Goal: Task Accomplishment & Management: Complete application form

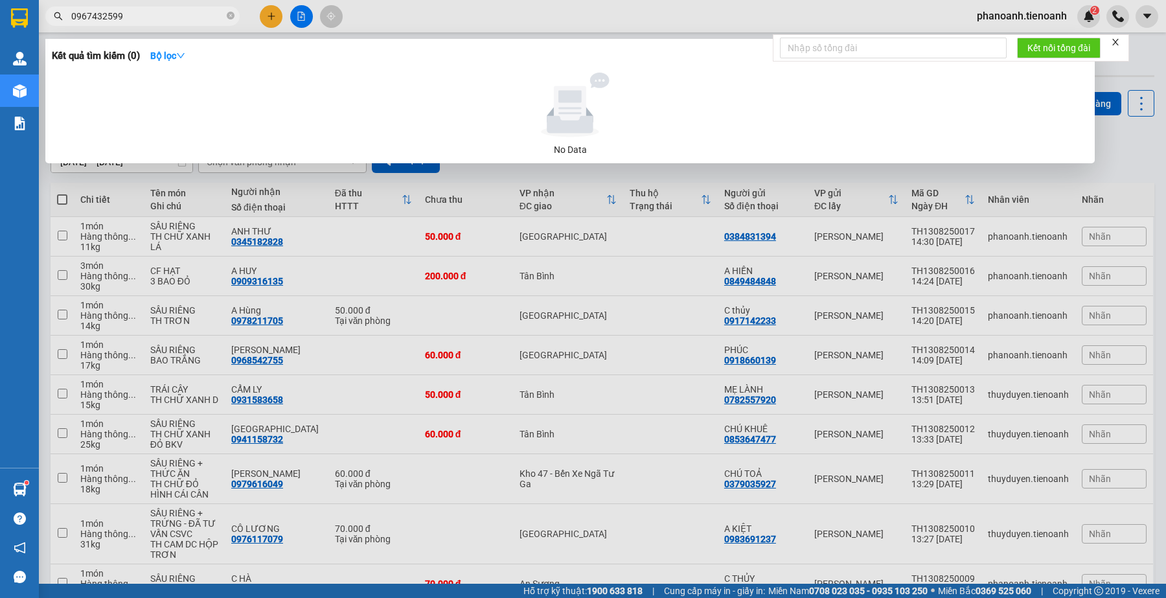
click at [173, 21] on input "0967432599" at bounding box center [147, 16] width 153 height 14
click at [172, 21] on input "0967432599" at bounding box center [147, 16] width 153 height 14
paste input "793362886"
type input "0793362886"
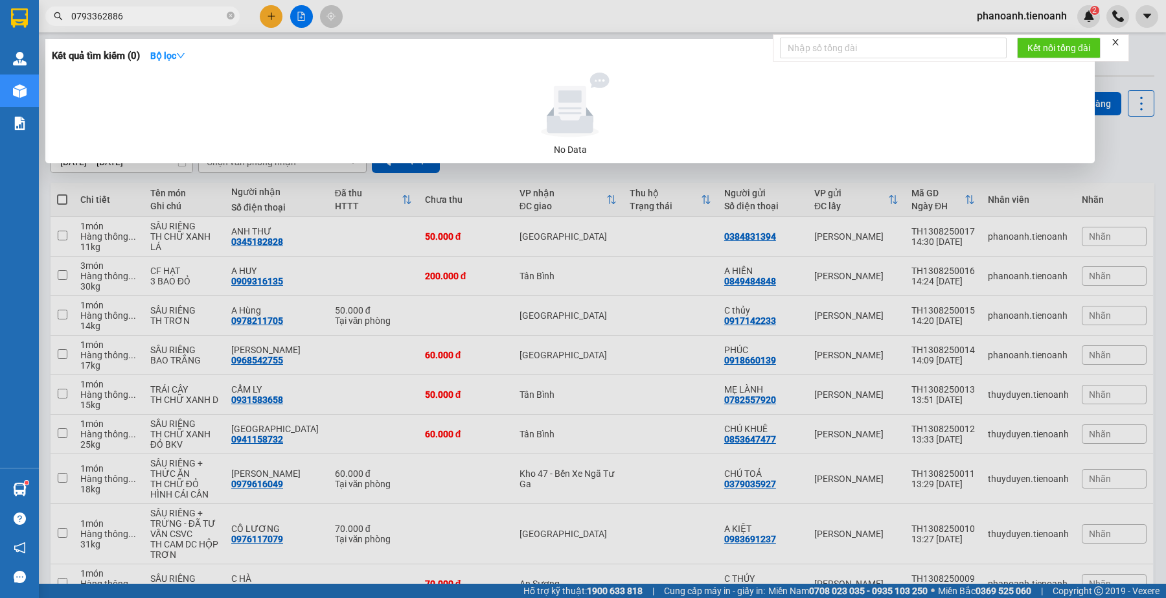
click at [167, 15] on input "0793362886" at bounding box center [147, 16] width 153 height 14
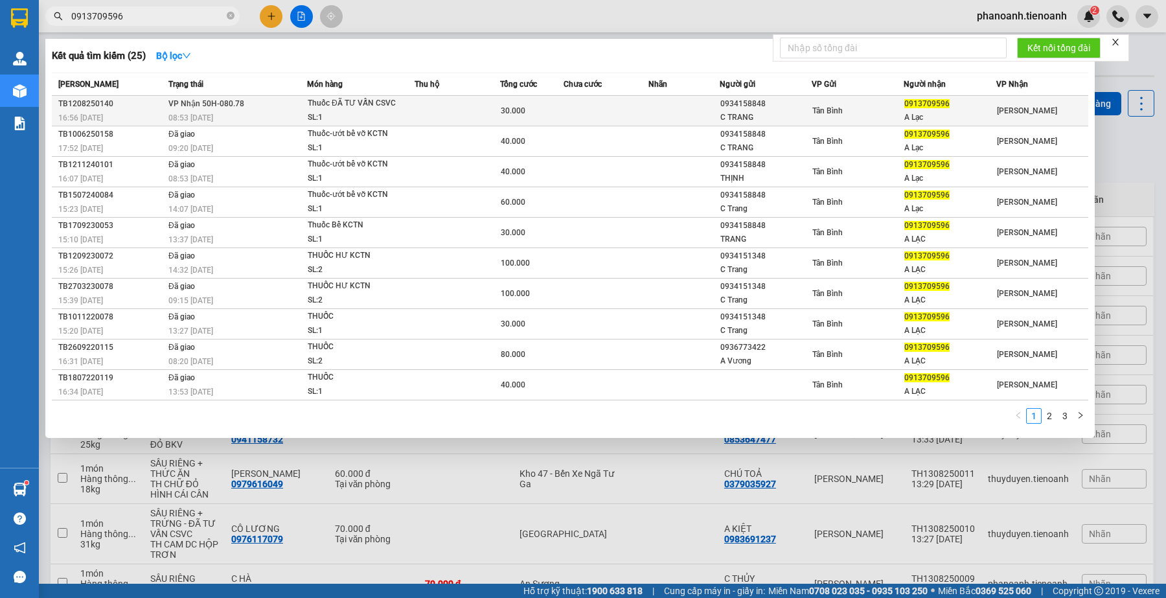
type input "0913709596"
click at [350, 115] on div "SL: 1" at bounding box center [356, 118] width 97 height 14
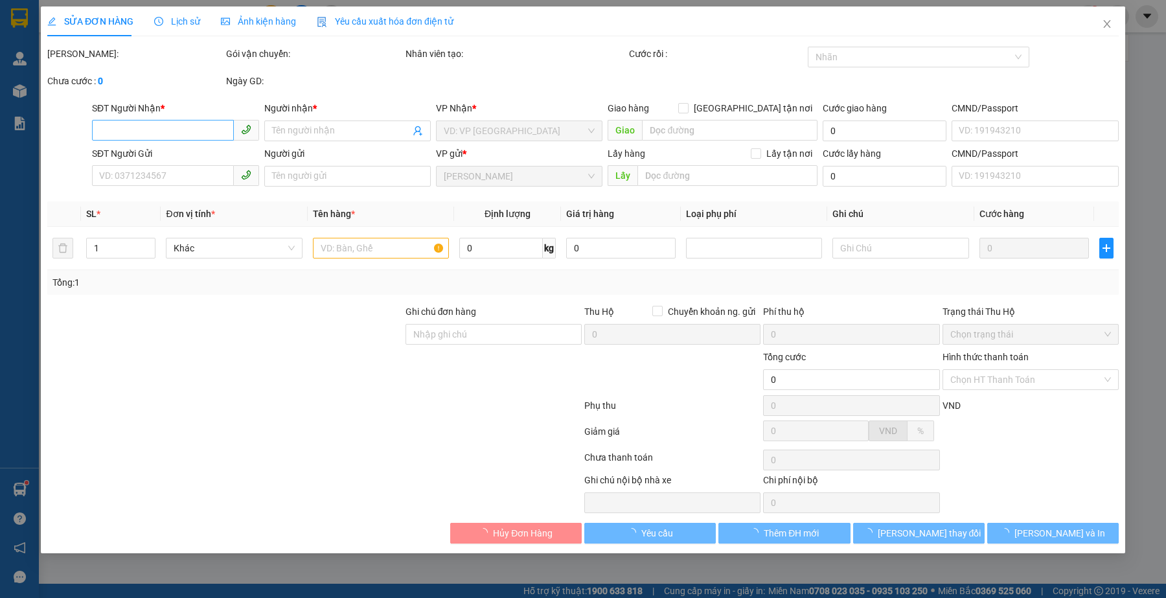
type input "0913709596"
type input "A Lạc"
type input "123456789"
type input "0934158848"
type input "C TRANG"
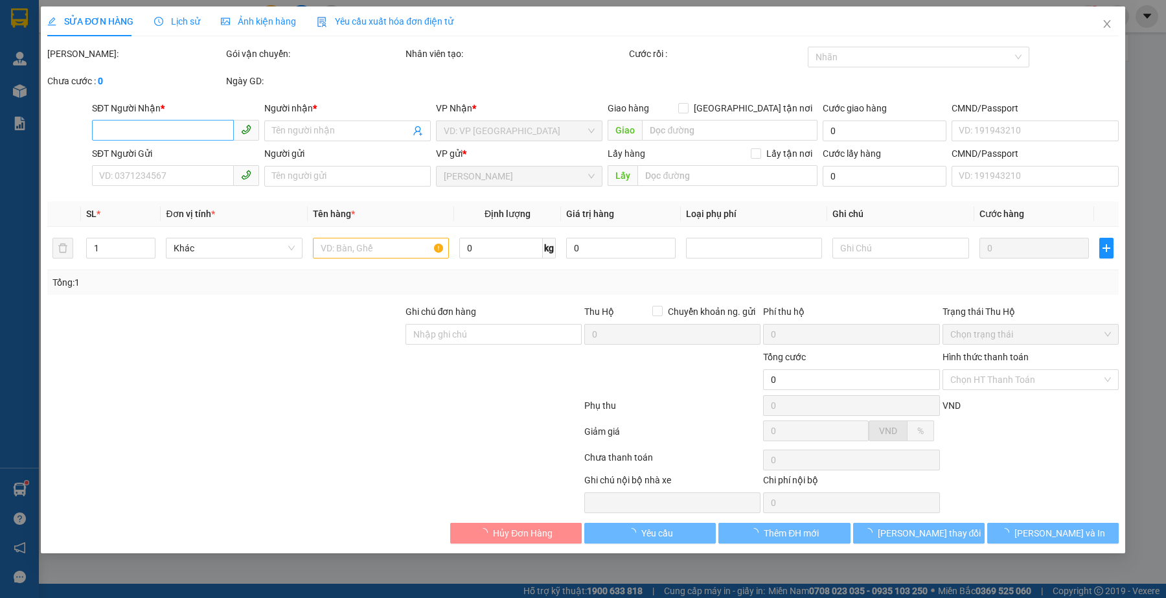
type input "30.000"
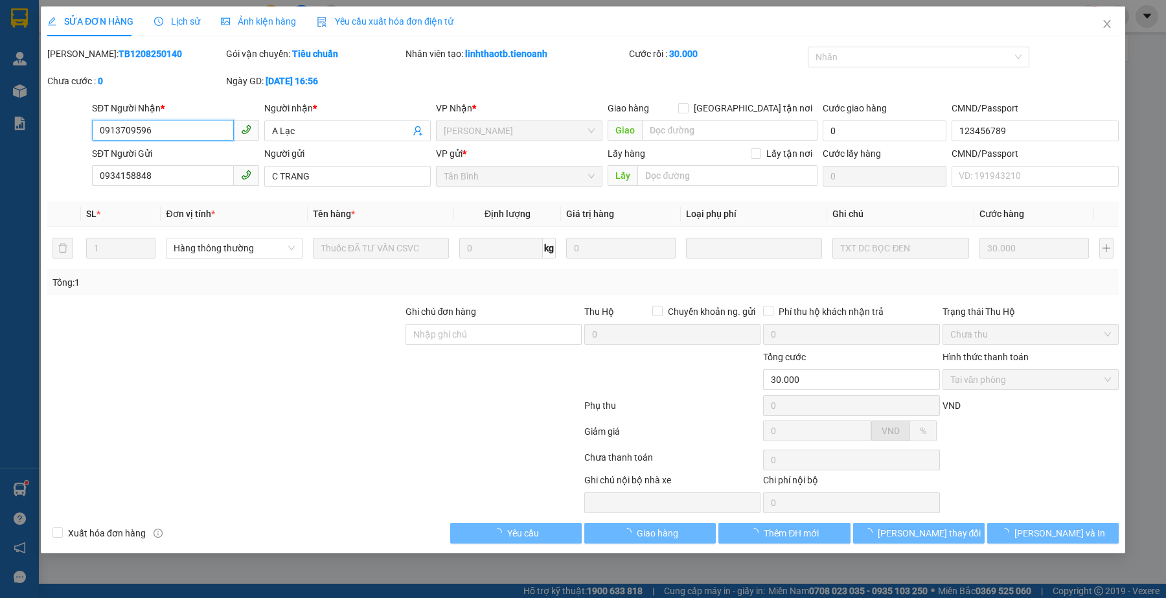
click at [215, 127] on input "0913709596" at bounding box center [162, 130] width 141 height 21
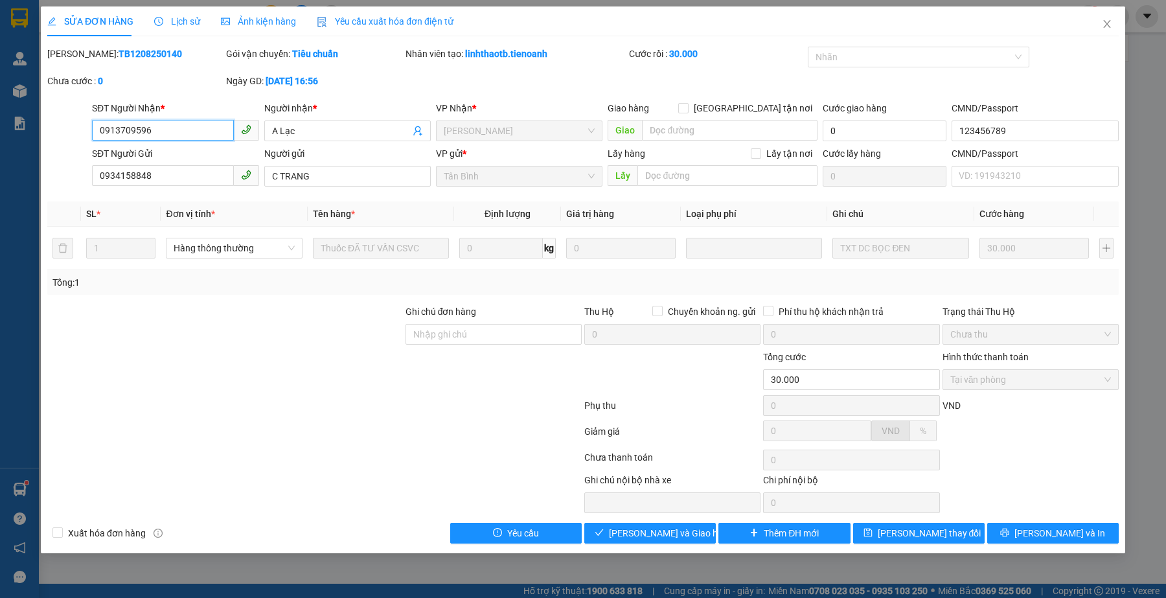
click at [215, 130] on input "0913709596" at bounding box center [162, 130] width 141 height 21
click at [633, 538] on span "[PERSON_NAME] và Giao hàng" at bounding box center [671, 533] width 124 height 14
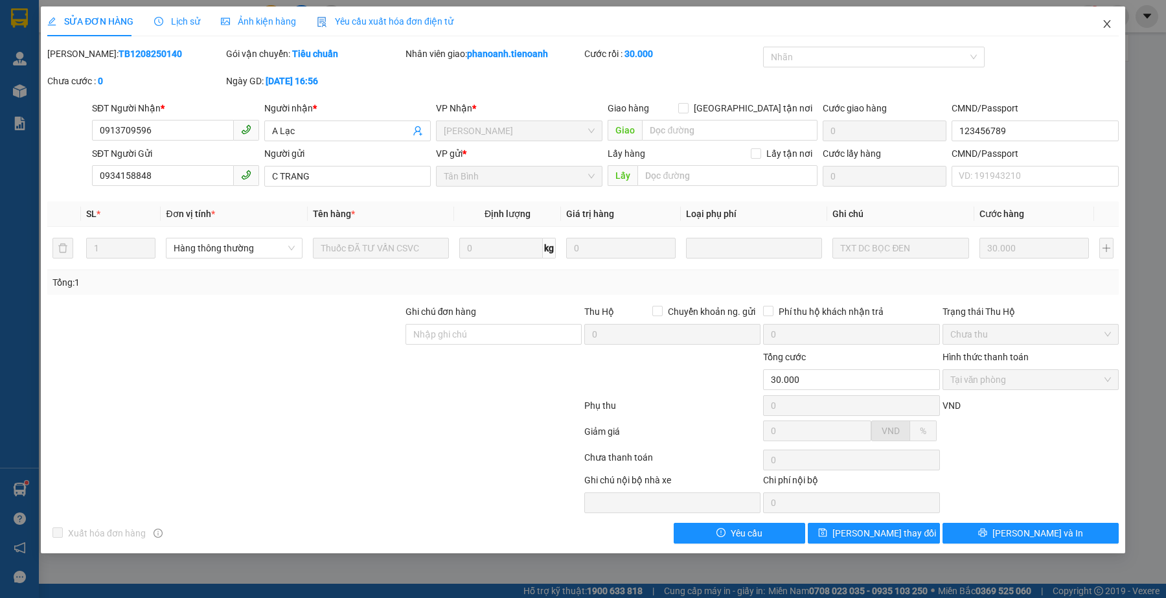
click at [1108, 23] on icon "close" at bounding box center [1106, 24] width 7 height 8
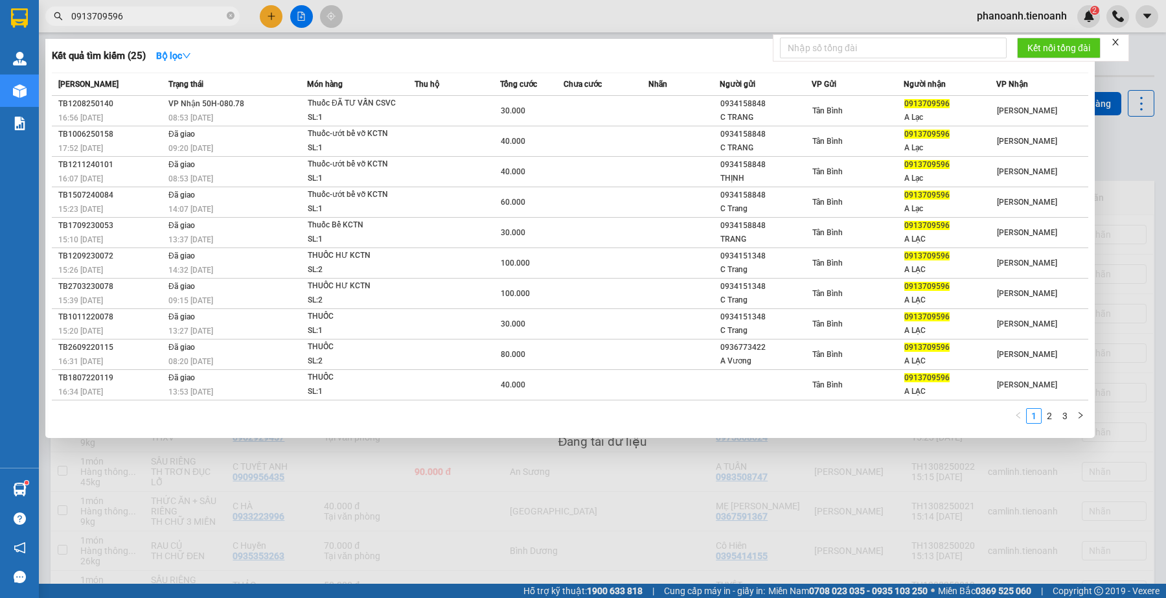
click at [134, 11] on input "0913709596" at bounding box center [147, 16] width 153 height 14
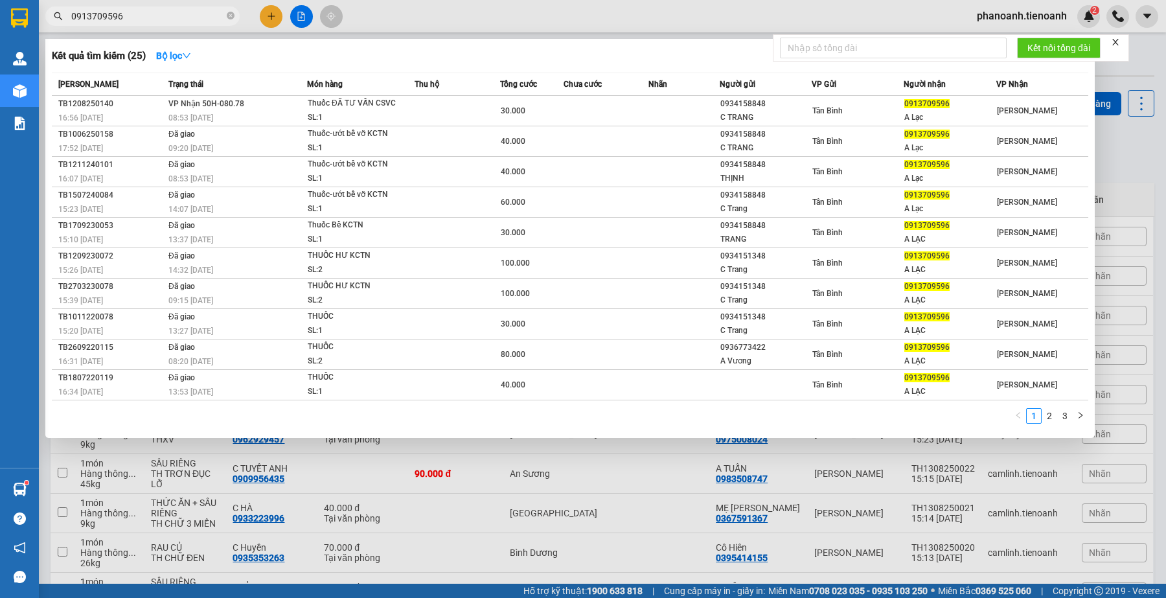
click at [134, 11] on input "0913709596" at bounding box center [147, 16] width 153 height 14
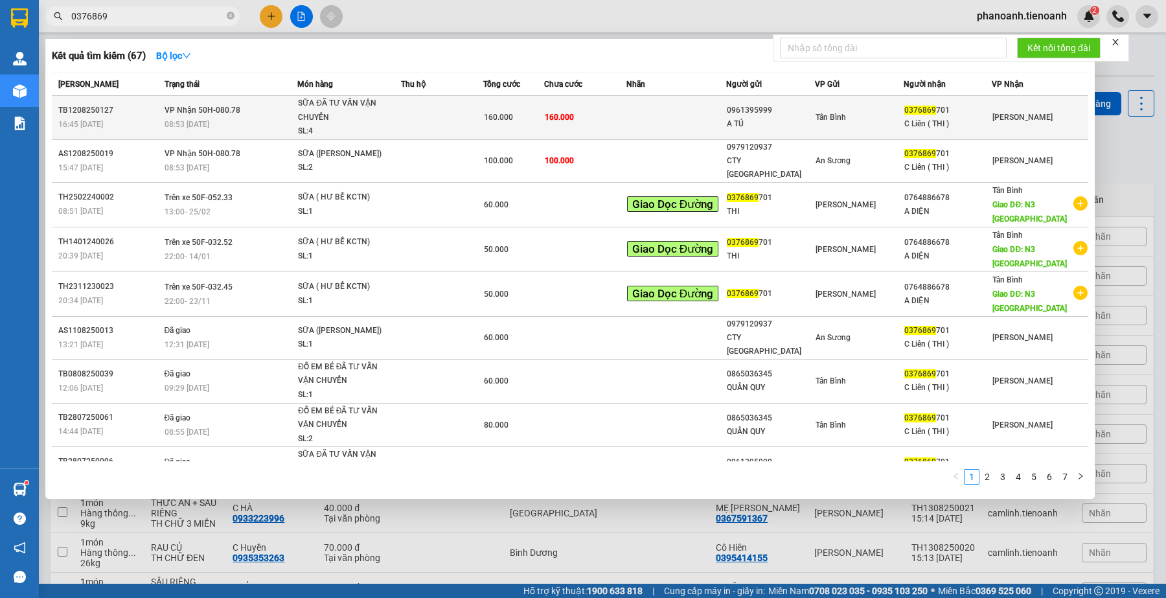
type input "0376869"
click at [435, 124] on td at bounding box center [442, 118] width 82 height 44
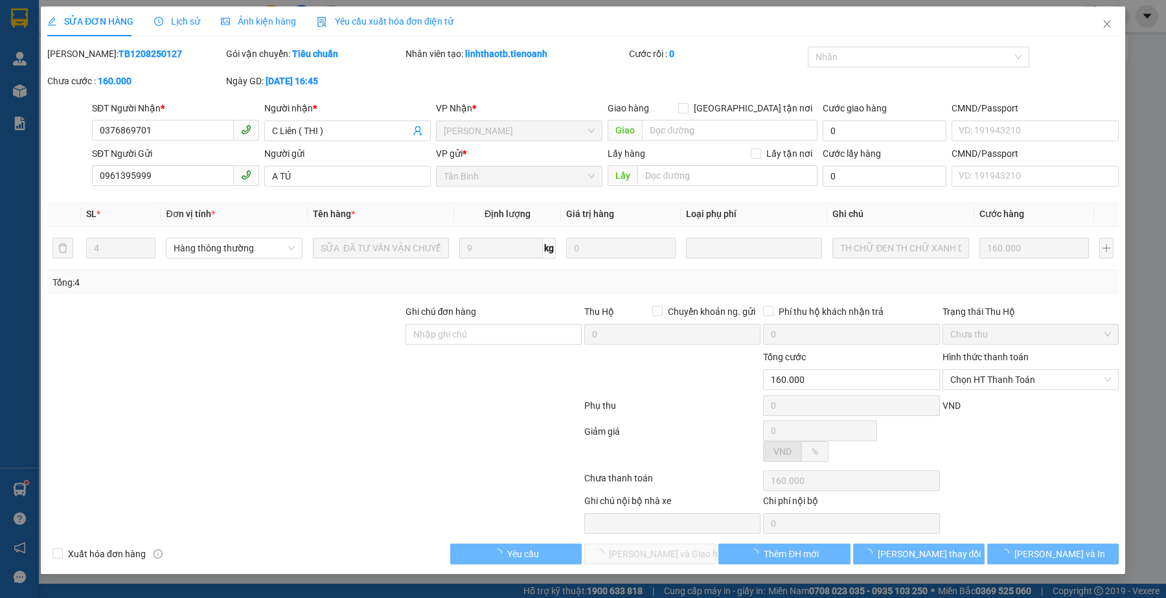
type input "0376869701"
type input "C Liên ( THI )"
type input "0961395999"
type input "A TÚ"
type input "160.000"
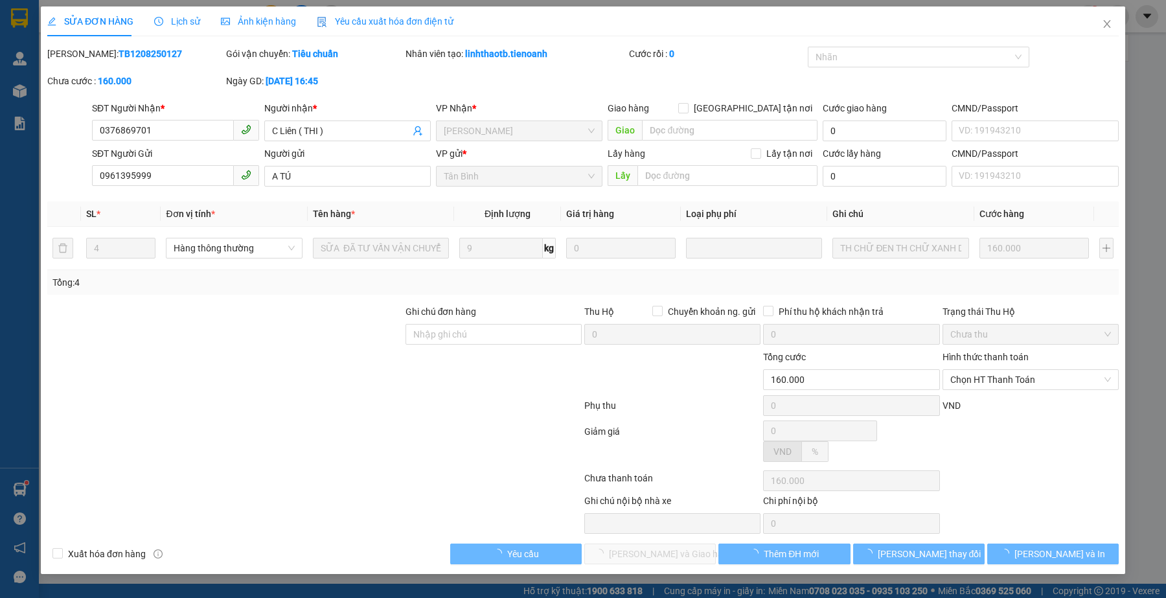
type input "160.000"
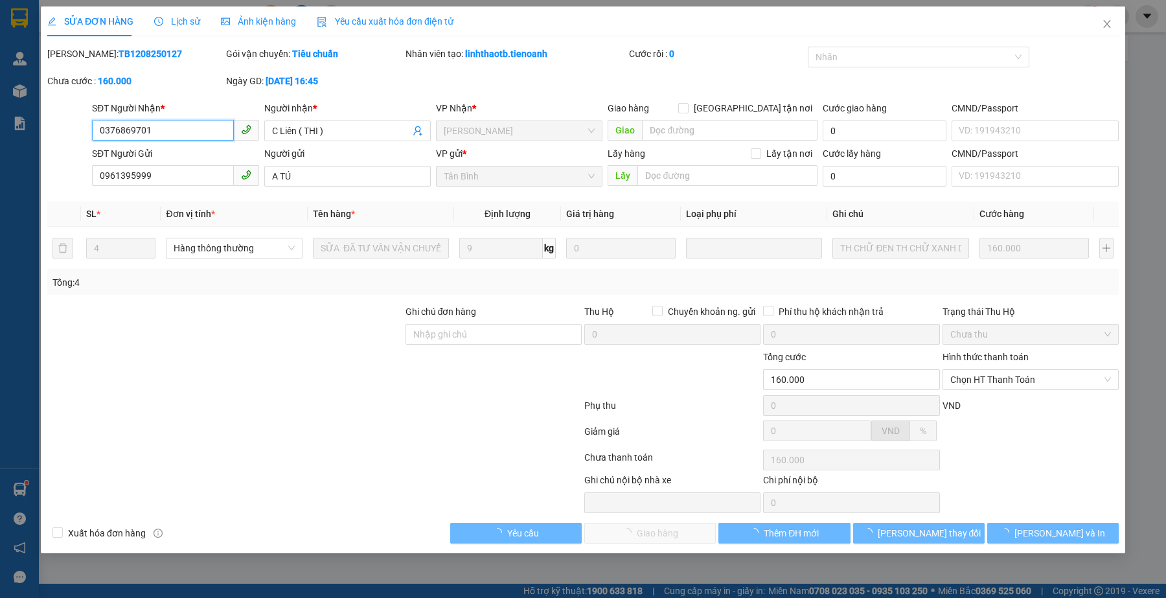
click at [176, 126] on input "0376869701" at bounding box center [162, 130] width 141 height 21
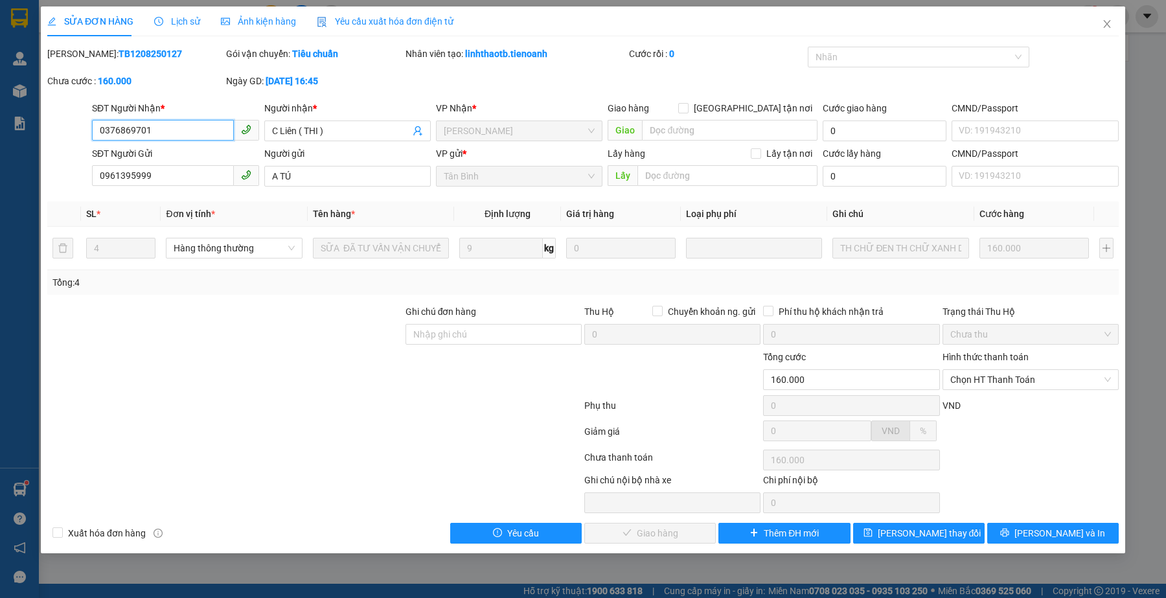
click at [176, 126] on input "0376869701" at bounding box center [162, 130] width 141 height 21
click at [1109, 30] on span "Close" at bounding box center [1107, 24] width 36 height 36
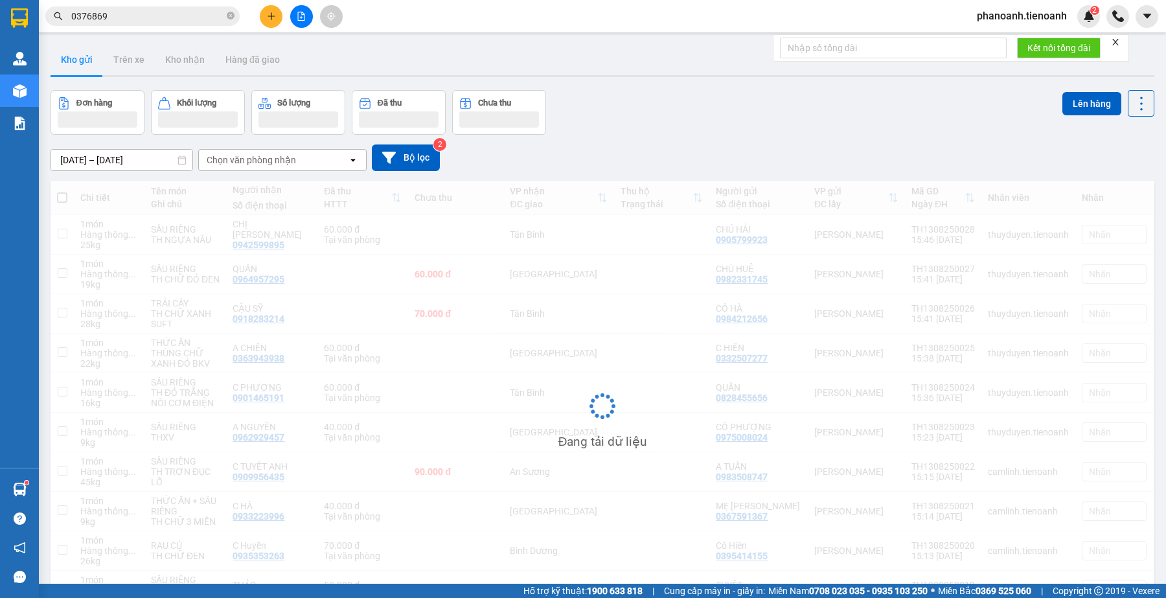
click at [177, 17] on input "0376869" at bounding box center [147, 16] width 153 height 14
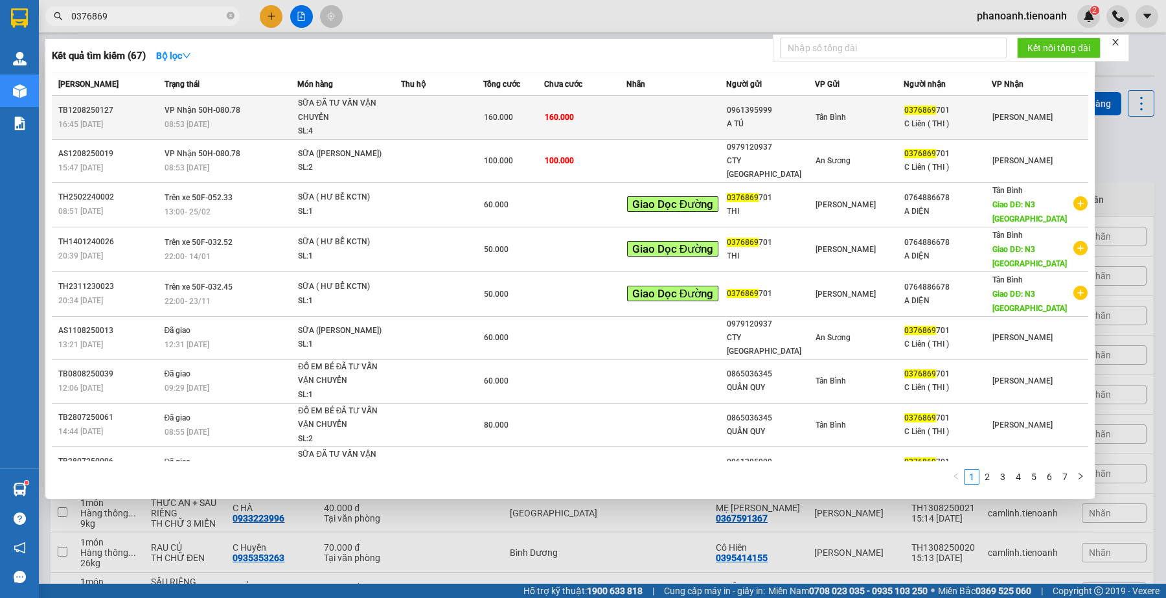
click at [687, 117] on td at bounding box center [676, 118] width 100 height 44
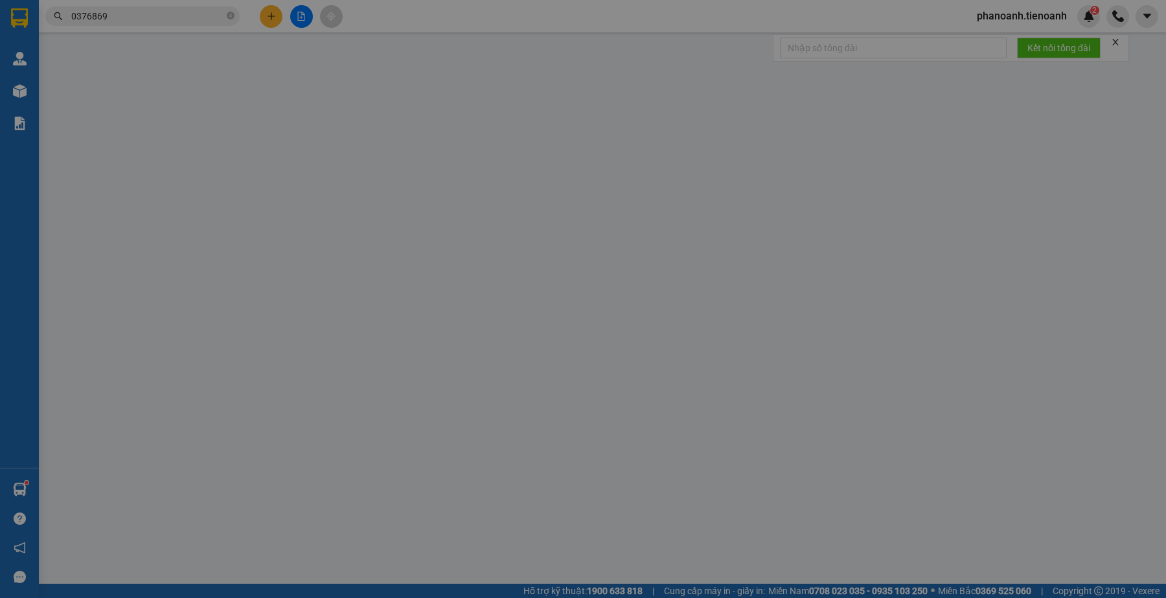
type input "0376869701"
type input "C Liên ( THI )"
type input "0961395999"
type input "A TÚ"
type input "160.000"
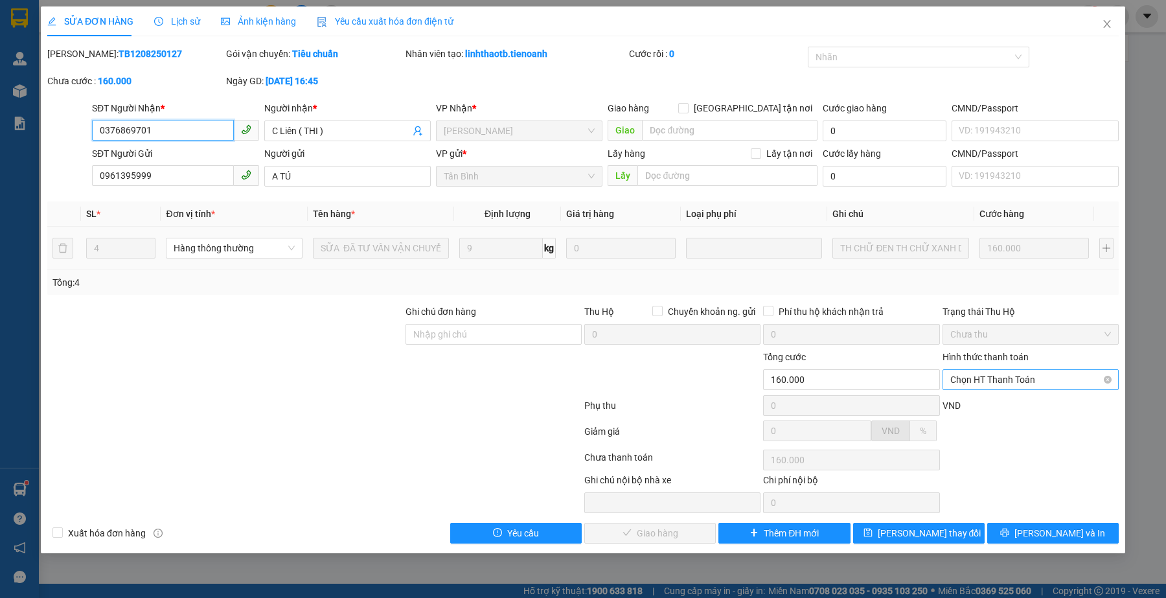
click at [986, 384] on span "Chọn HT Thanh Toán" at bounding box center [1030, 379] width 161 height 19
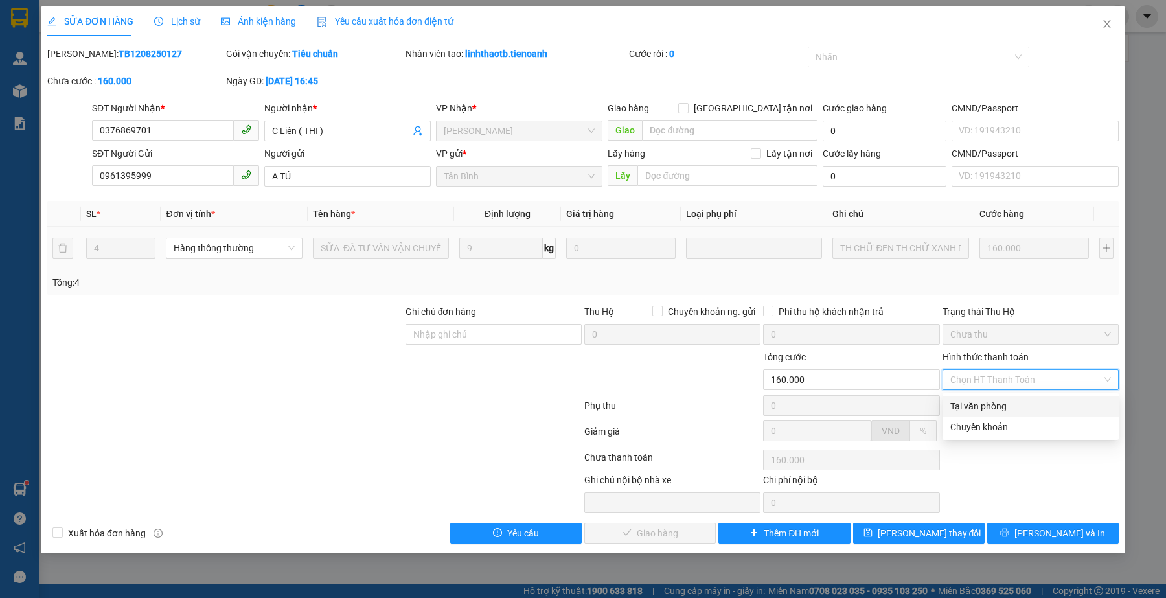
click at [990, 403] on div "Tại văn phòng" at bounding box center [1030, 406] width 161 height 14
type input "0"
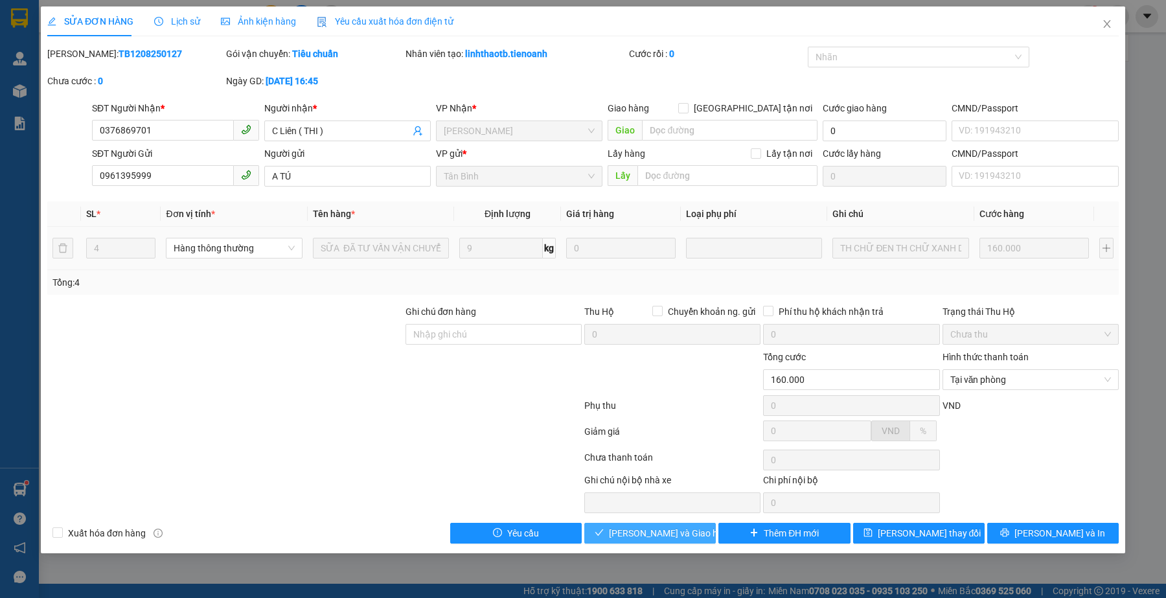
drag, startPoint x: 654, startPoint y: 541, endPoint x: 668, endPoint y: 541, distance: 13.6
click at [653, 540] on span "[PERSON_NAME] và Giao hàng" at bounding box center [671, 533] width 124 height 14
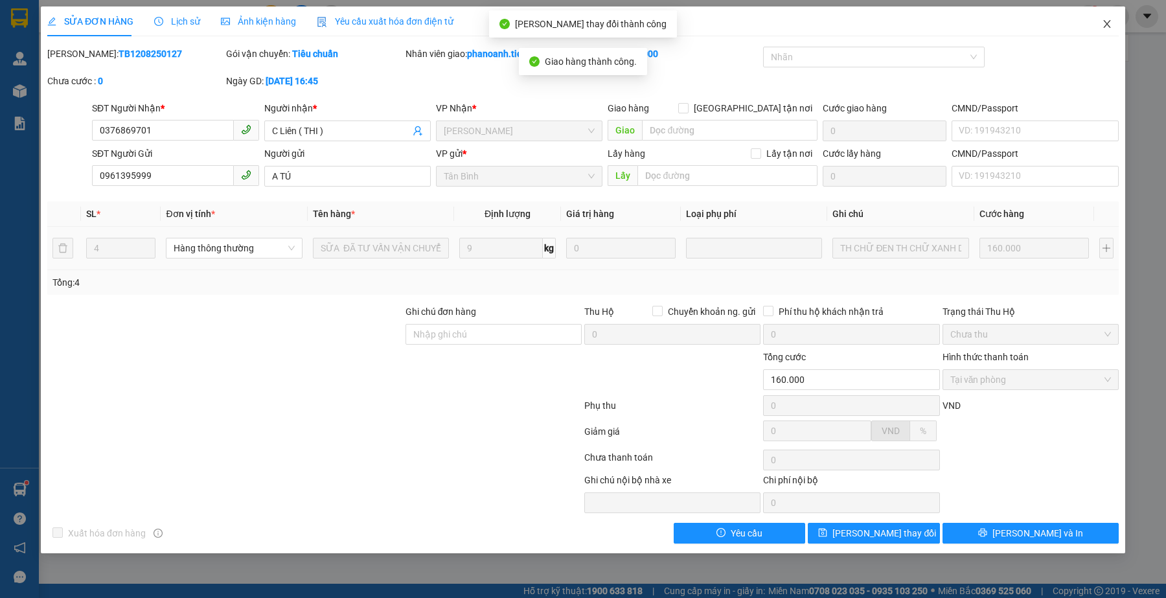
click at [1105, 27] on icon "close" at bounding box center [1106, 24] width 7 height 8
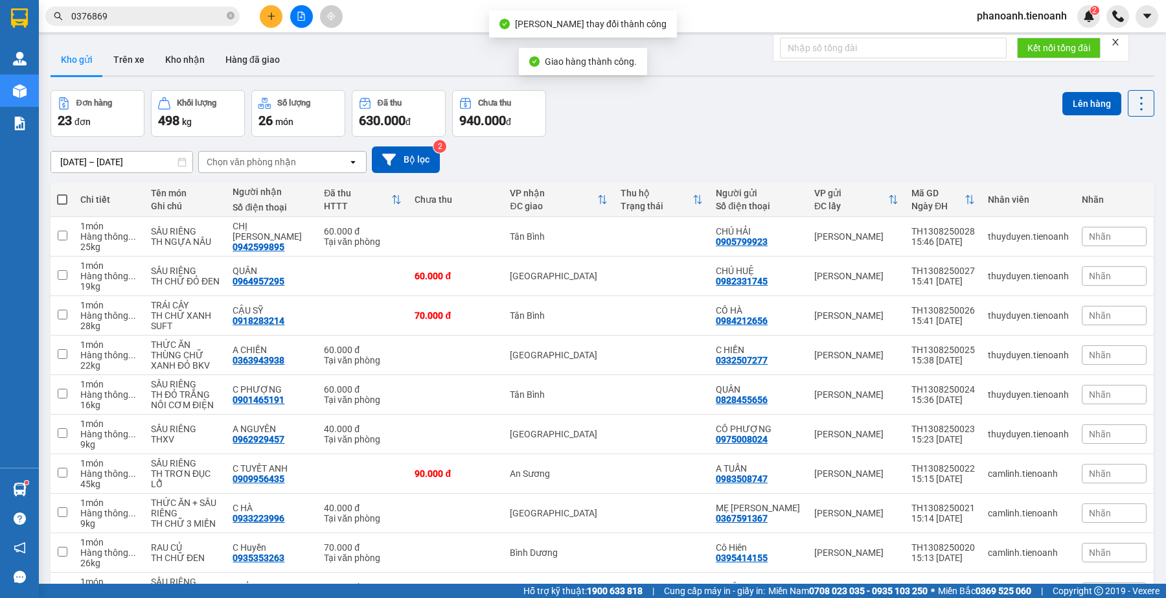
click at [181, 14] on input "0376869" at bounding box center [147, 16] width 153 height 14
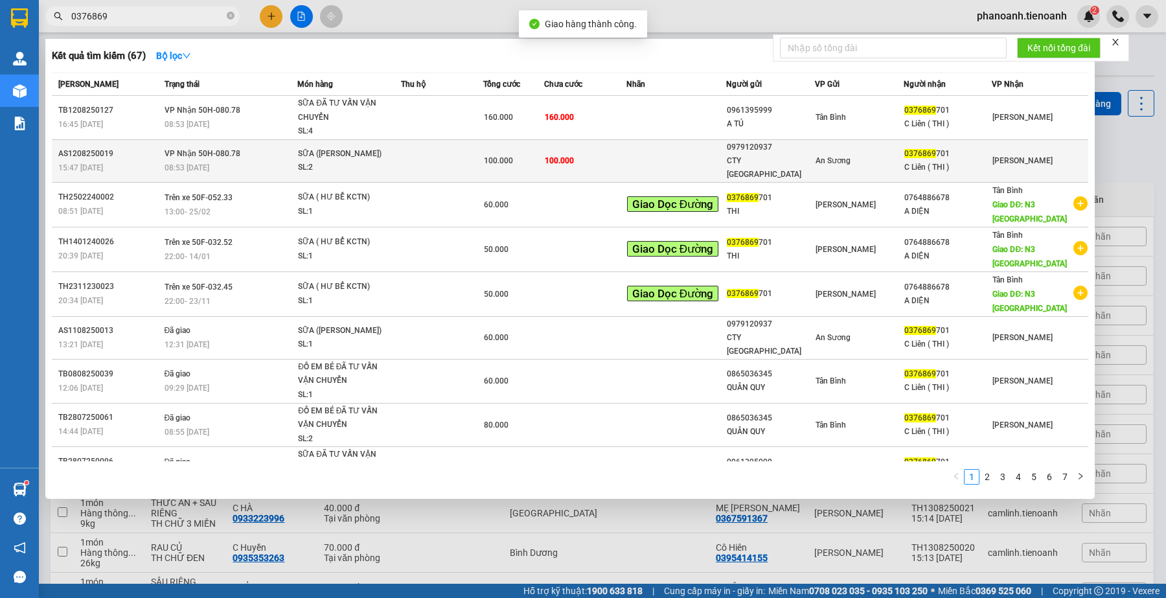
click at [429, 150] on td at bounding box center [442, 160] width 82 height 43
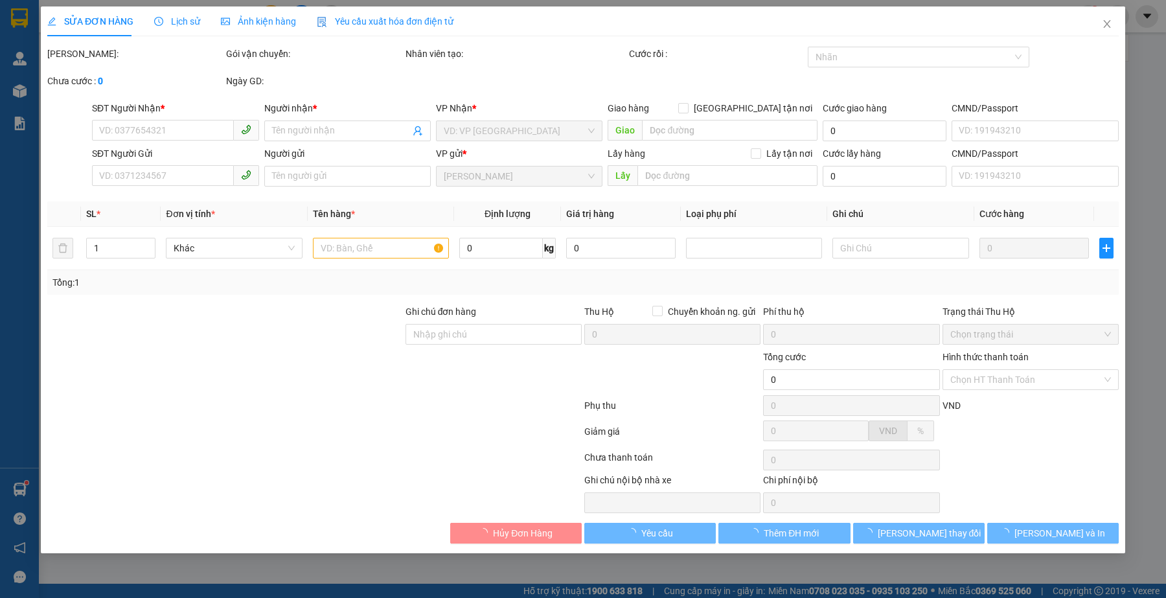
type input "0376869701"
type input "C Liên ( THI )"
type input "0979120937"
type input "CTY [GEOGRAPHIC_DATA]"
type input "100.000"
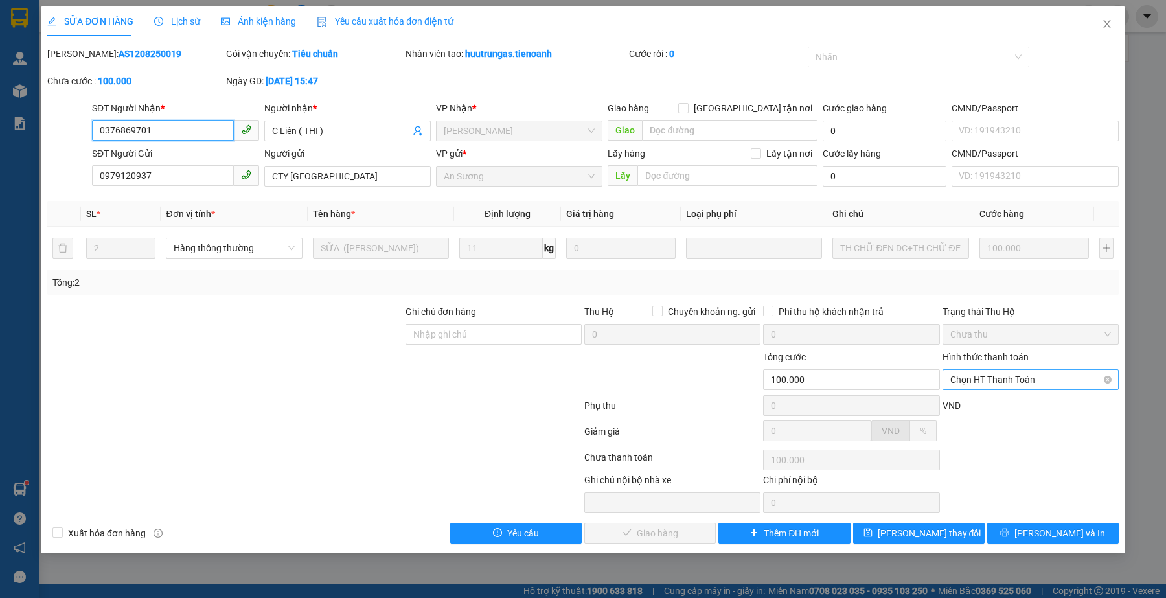
click at [1011, 383] on span "Chọn HT Thanh Toán" at bounding box center [1030, 379] width 161 height 19
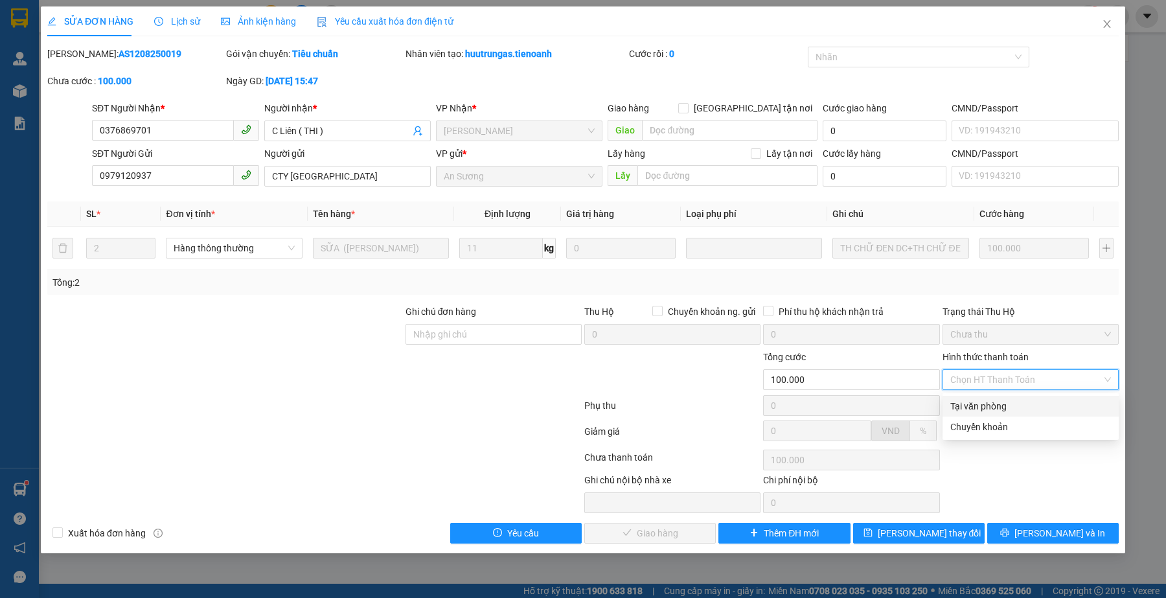
click at [1001, 405] on div "Tại văn phòng" at bounding box center [1030, 406] width 161 height 14
type input "0"
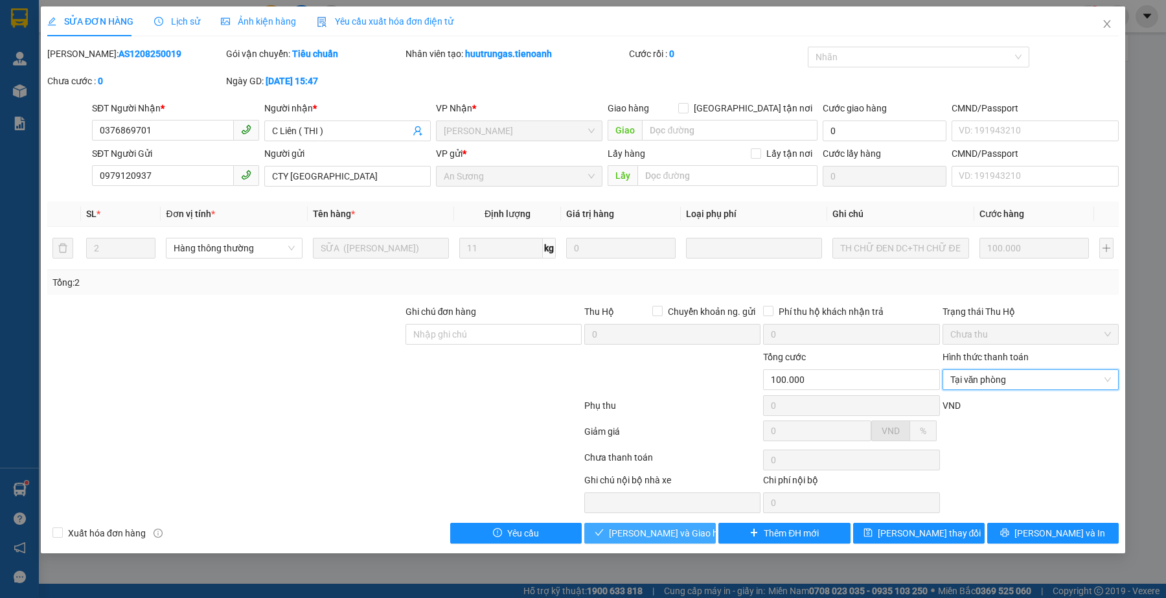
click at [617, 531] on button "[PERSON_NAME] và Giao hàng" at bounding box center [649, 533] width 131 height 21
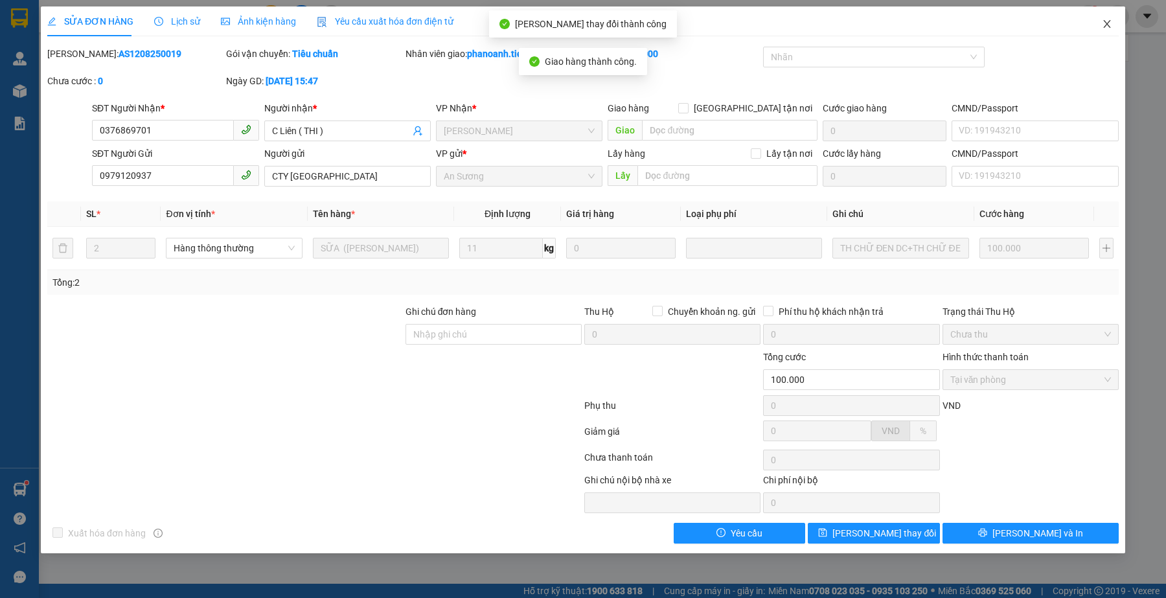
click at [1110, 27] on icon "close" at bounding box center [1107, 24] width 10 height 10
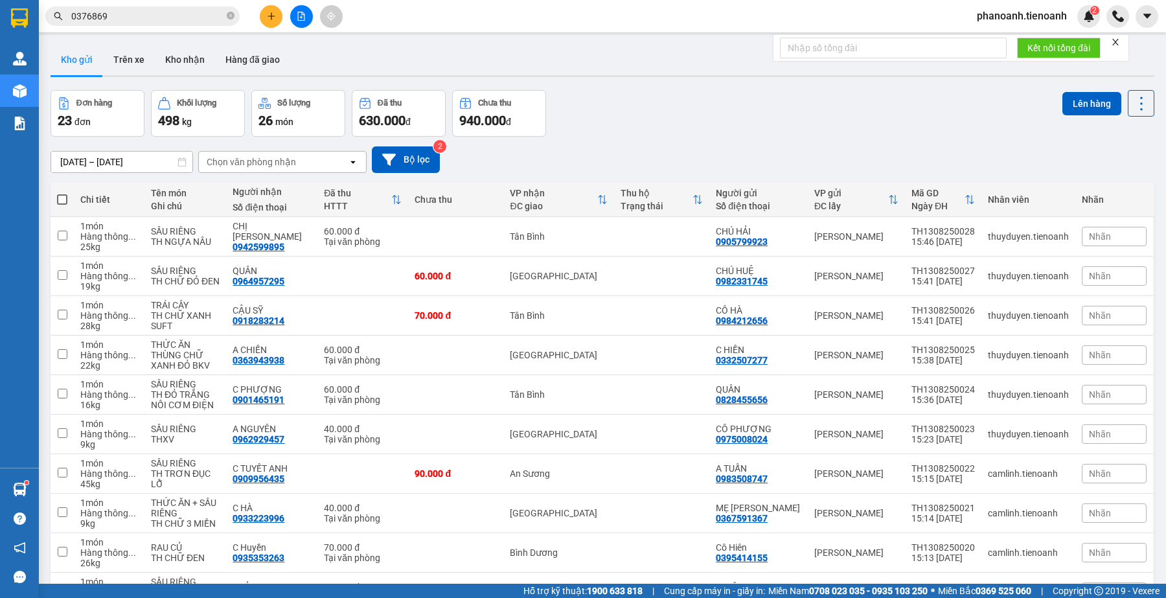
click at [740, 91] on div "Đơn hàng 23 đơn Khối lượng 498 kg Số lượng 26 món Đã thu 630.000 đ Chưa thu 940…" at bounding box center [603, 113] width 1104 height 47
click at [175, 17] on input "0376869" at bounding box center [147, 16] width 153 height 14
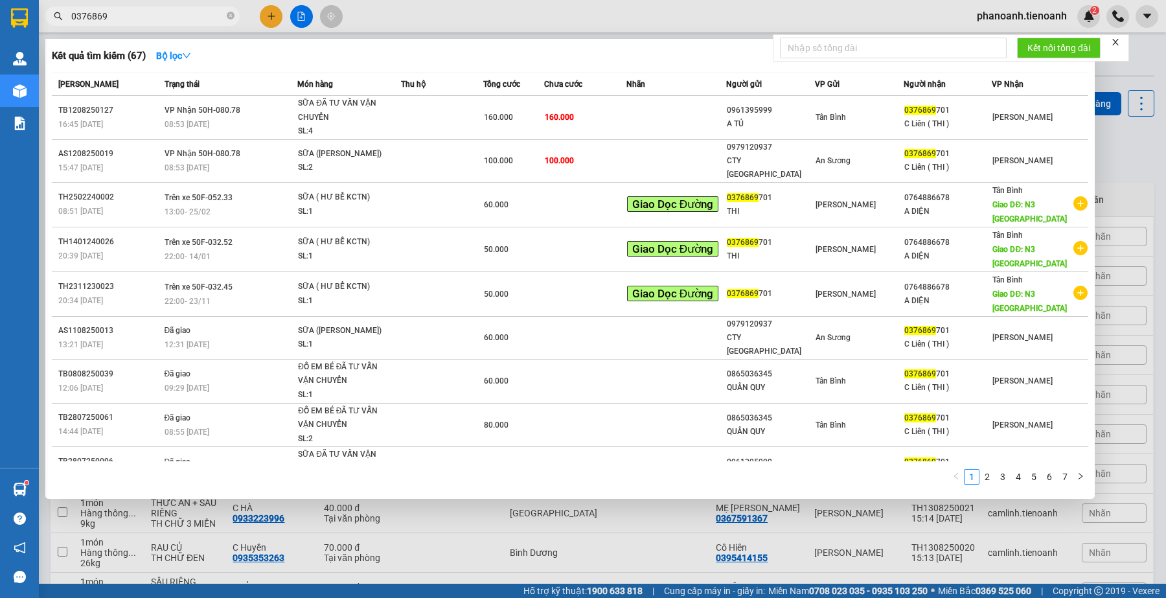
click at [175, 17] on input "0376869" at bounding box center [147, 16] width 153 height 14
paste input "816270370"
type input "0816270370"
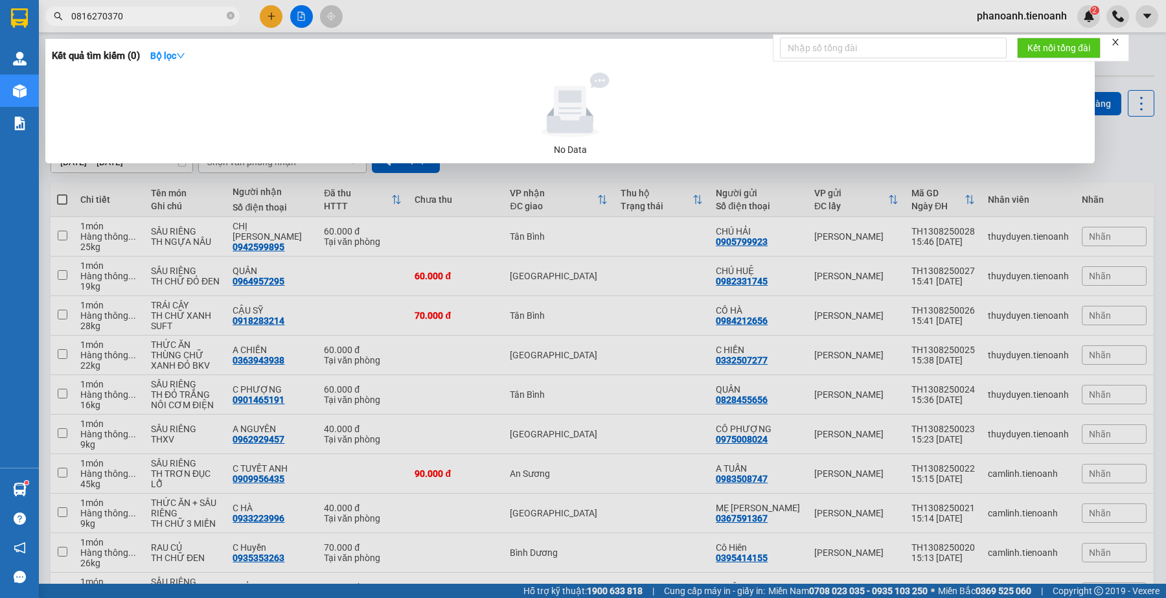
click at [163, 23] on input "0816270370" at bounding box center [147, 16] width 153 height 14
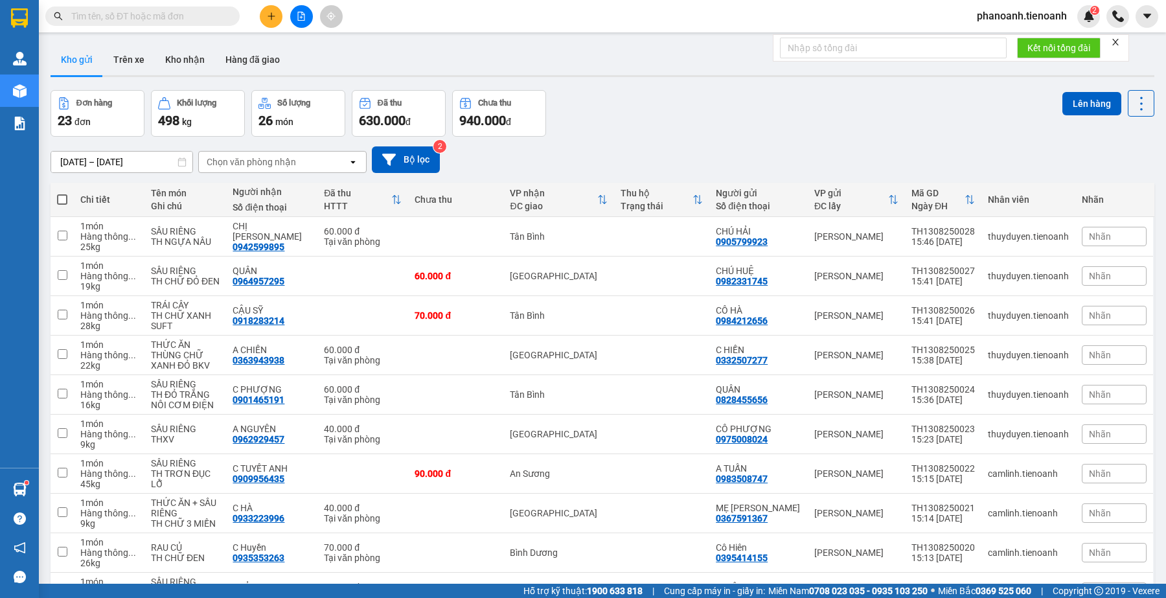
click at [178, 19] on input "text" at bounding box center [147, 16] width 153 height 14
click at [195, 14] on input "text" at bounding box center [147, 16] width 153 height 14
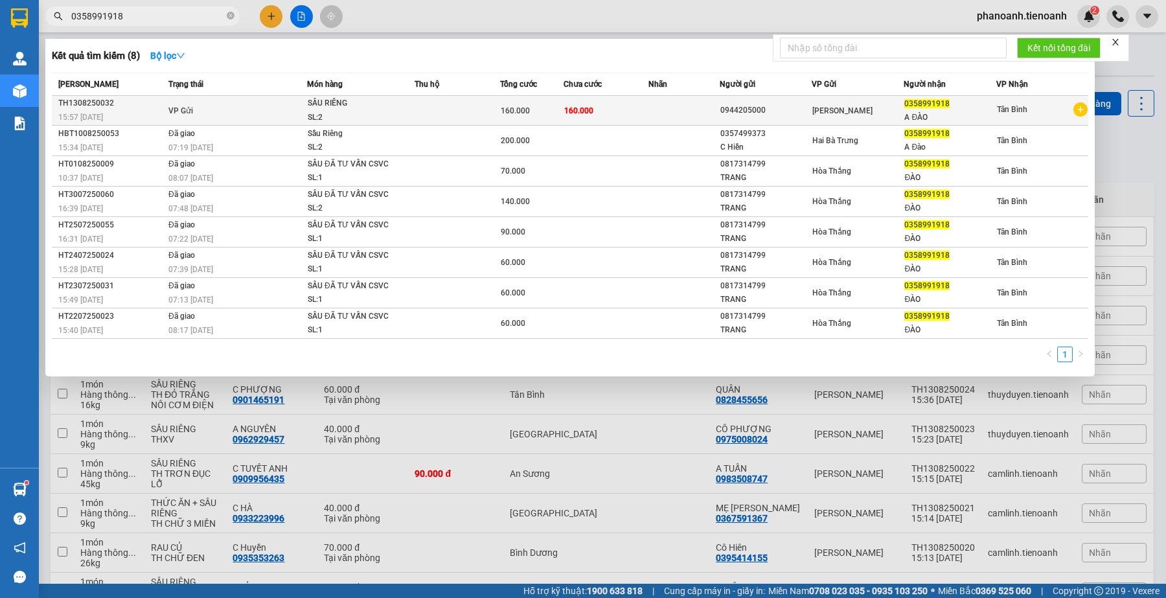
type input "0358991918"
click at [723, 120] on td "0944205000" at bounding box center [766, 111] width 92 height 30
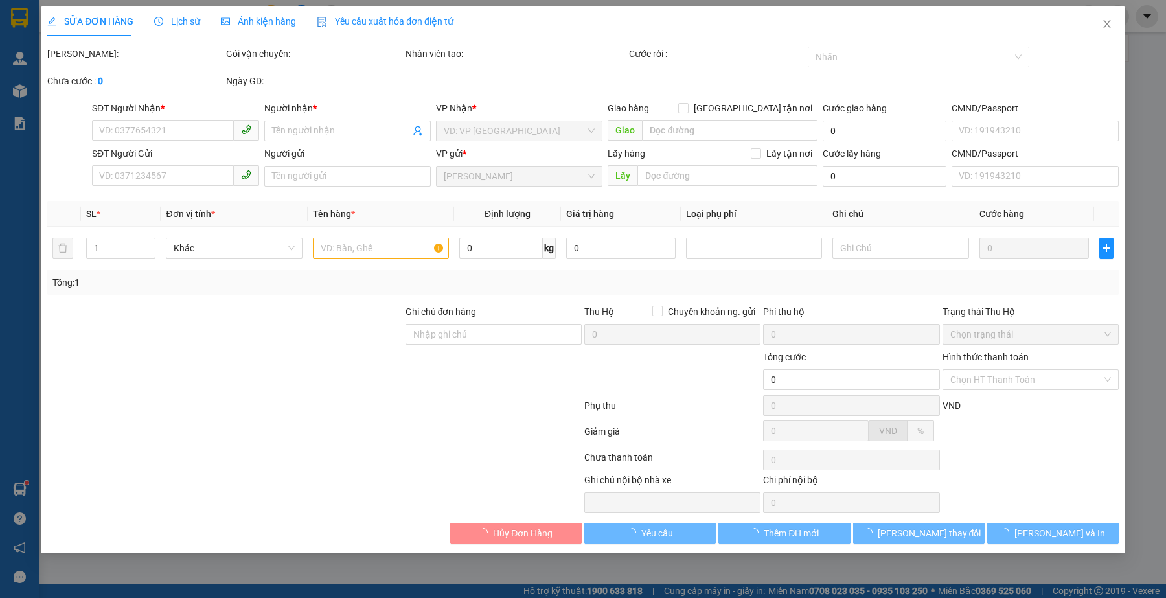
type input "0358991918"
type input "A ĐÀO"
type input "0944205000"
type input "160.000"
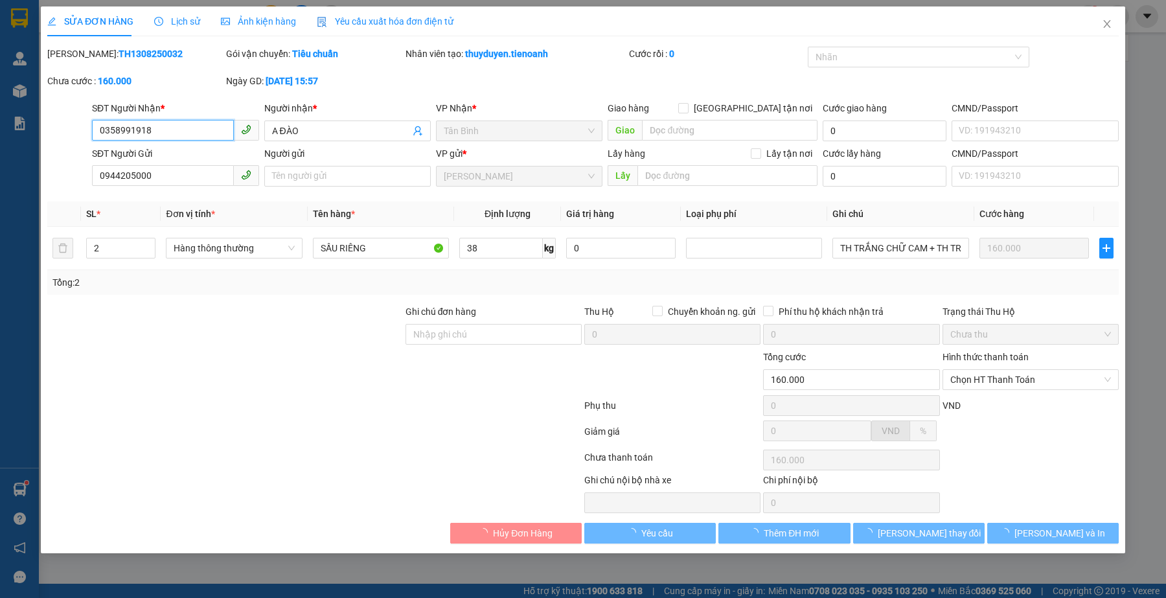
click at [331, 497] on div at bounding box center [202, 493] width 313 height 40
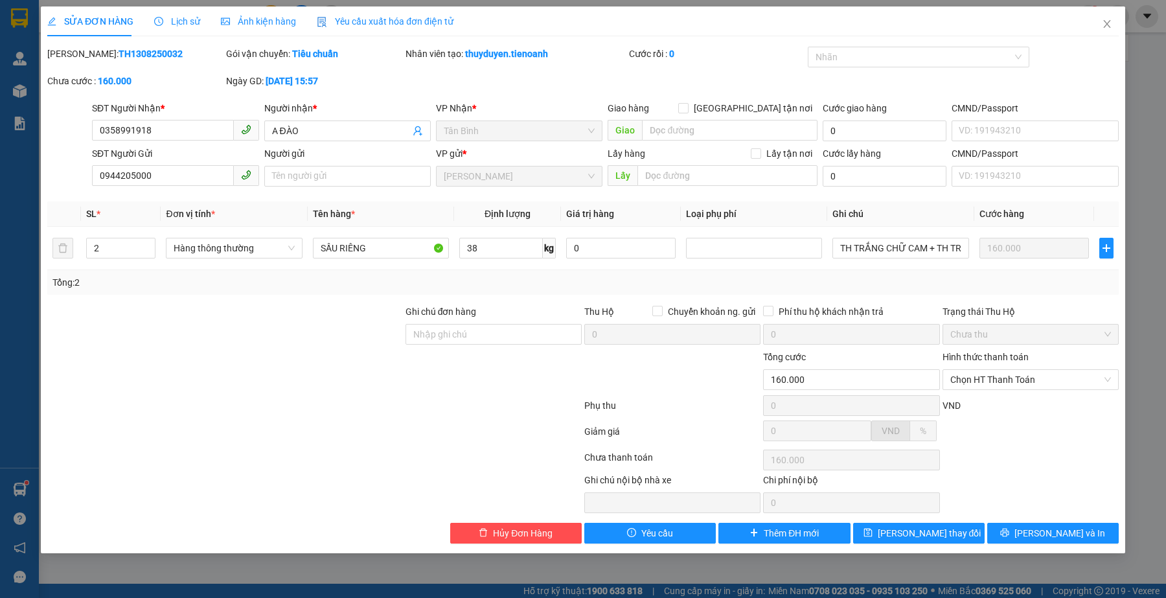
click at [334, 436] on div at bounding box center [314, 434] width 537 height 26
click at [288, 380] on div at bounding box center [225, 372] width 358 height 45
click at [366, 354] on div at bounding box center [225, 372] width 358 height 45
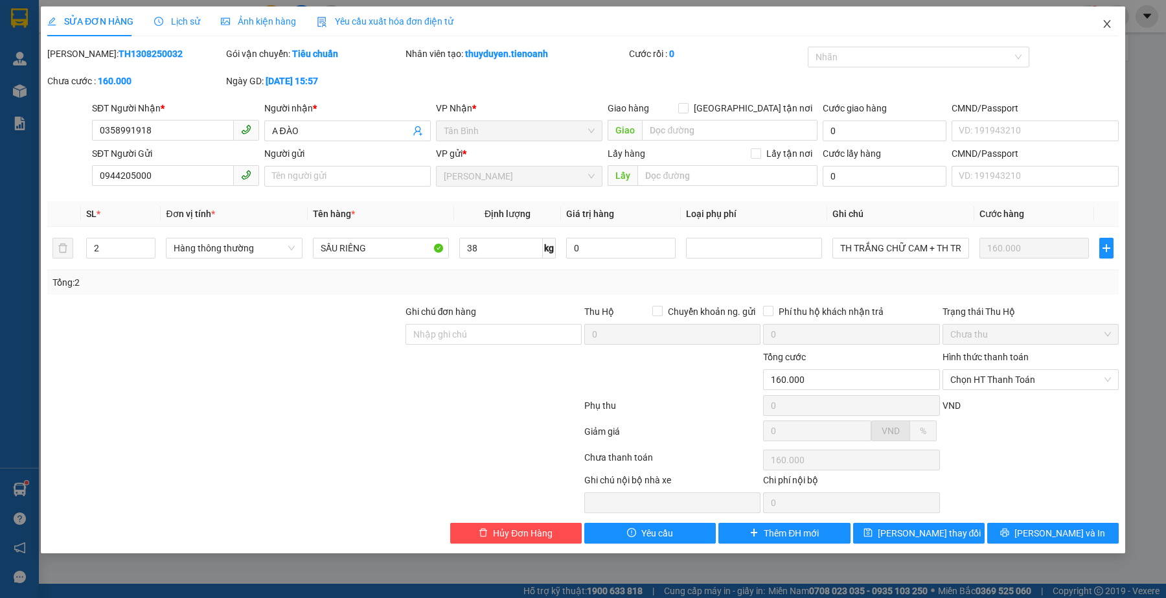
click at [1103, 21] on icon "close" at bounding box center [1106, 24] width 7 height 8
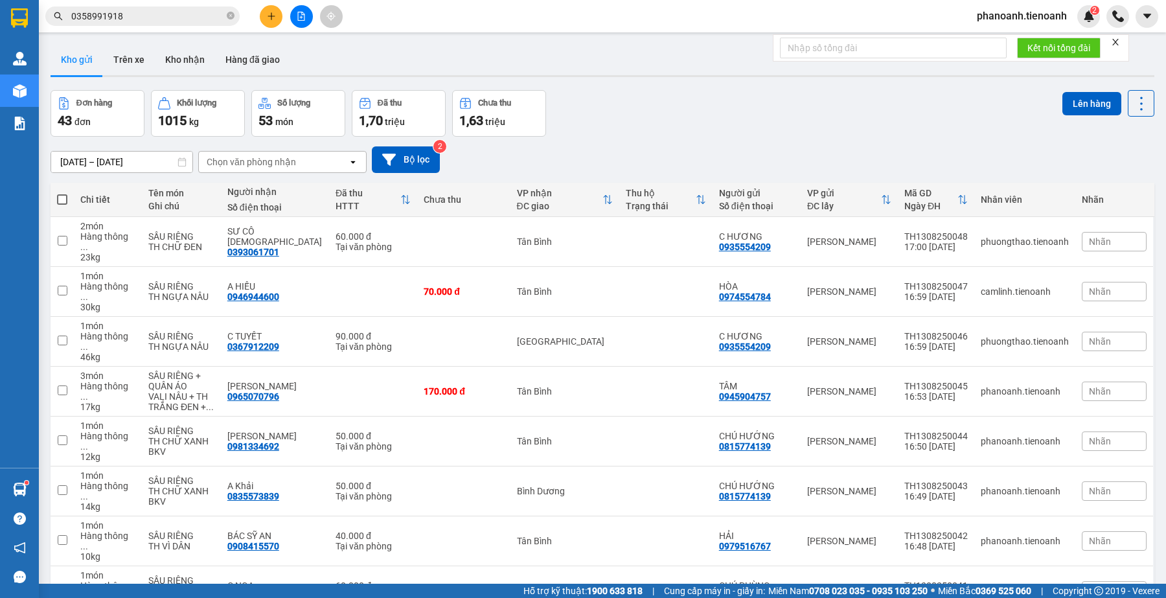
click at [185, 12] on input "0358991918" at bounding box center [147, 16] width 153 height 14
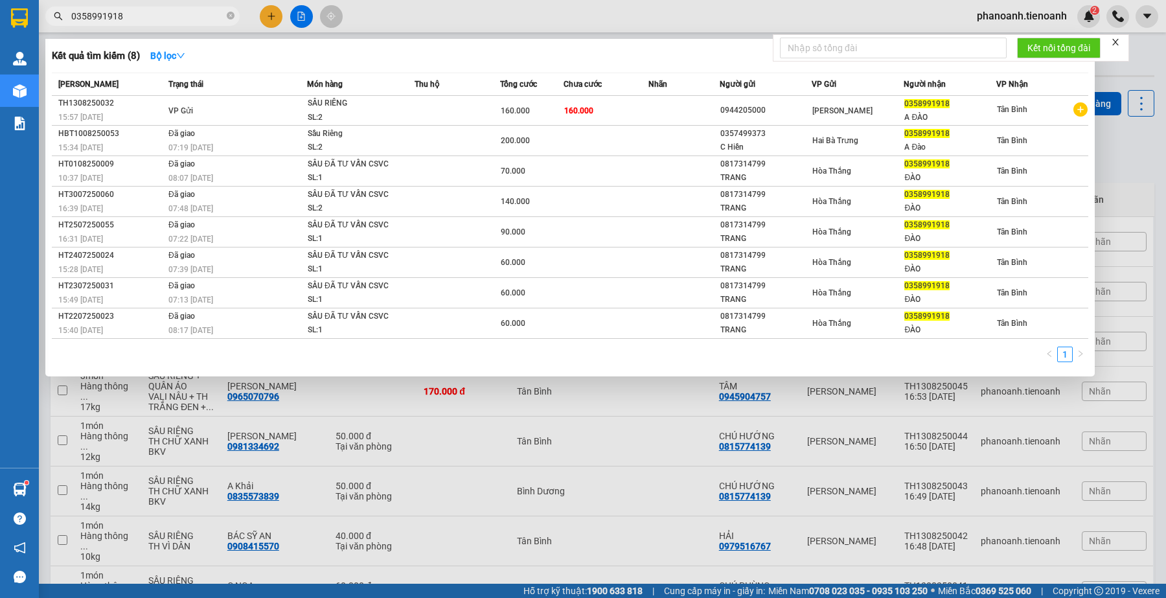
click at [185, 12] on input "0358991918" at bounding box center [147, 16] width 153 height 14
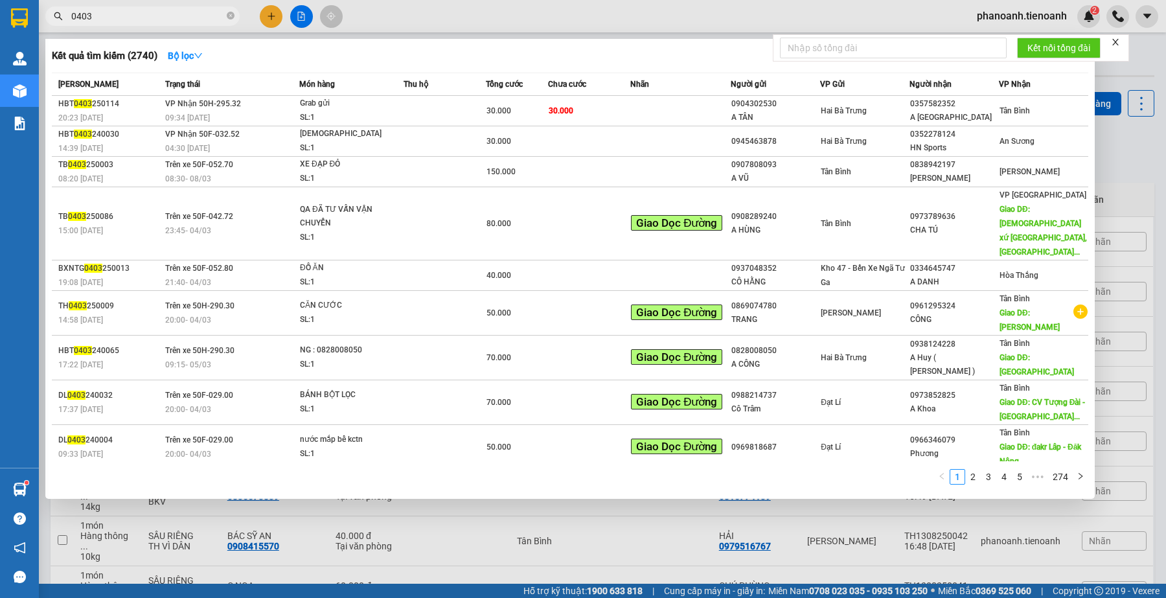
click at [159, 18] on input "0403" at bounding box center [147, 16] width 153 height 14
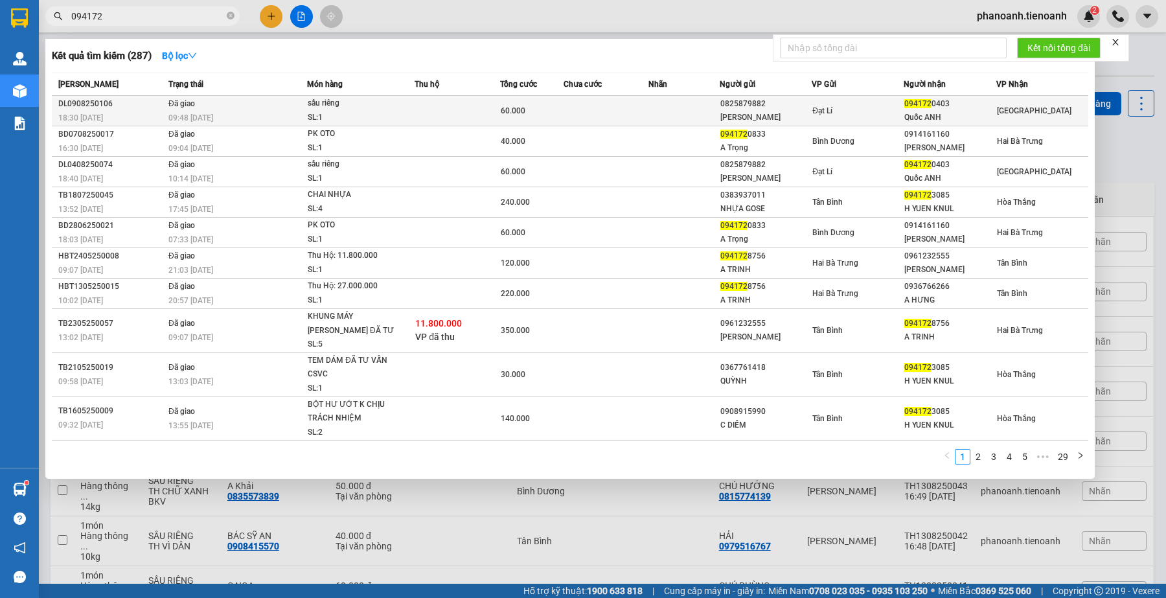
type input "094172"
click at [791, 113] on div "[PERSON_NAME]" at bounding box center [765, 118] width 91 height 14
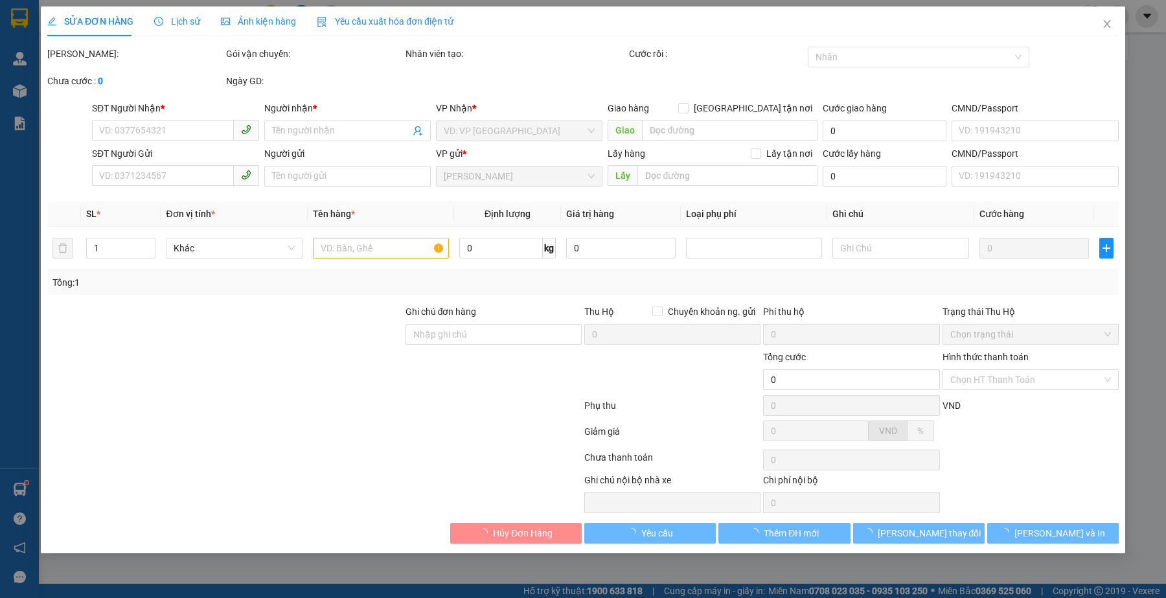
type input "0941720403"
type input "Quốc ANH"
type input "0825879882"
type input "[PERSON_NAME]"
type input "60.000"
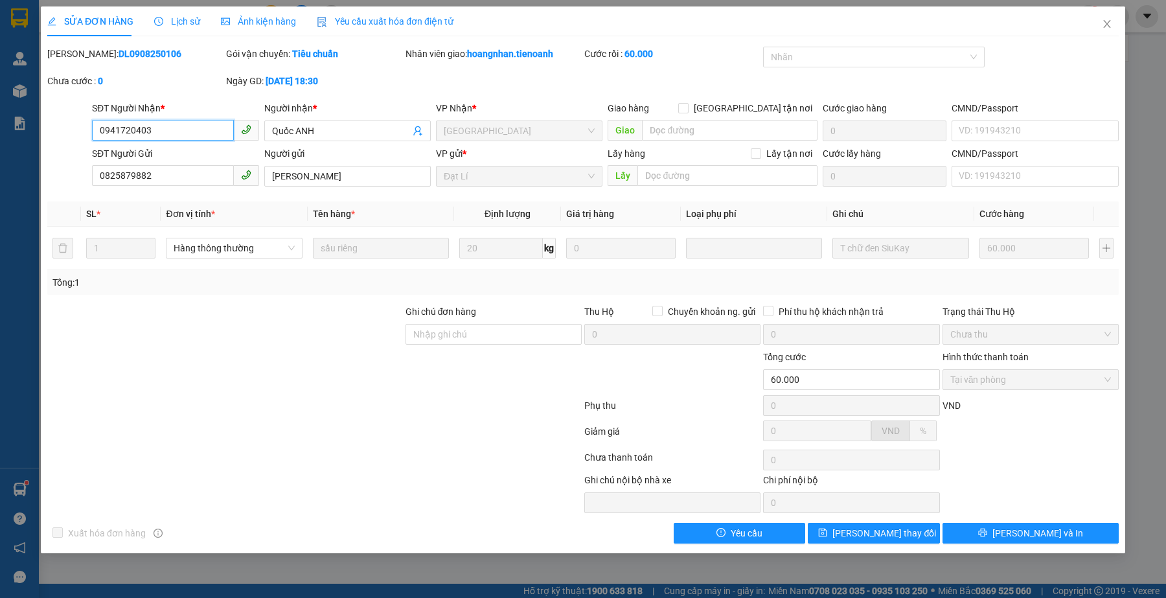
click at [196, 133] on input "0941720403" at bounding box center [162, 130] width 141 height 21
click at [422, 463] on div at bounding box center [314, 460] width 537 height 26
click at [341, 457] on div at bounding box center [314, 460] width 537 height 26
click at [1106, 25] on icon "close" at bounding box center [1106, 24] width 7 height 8
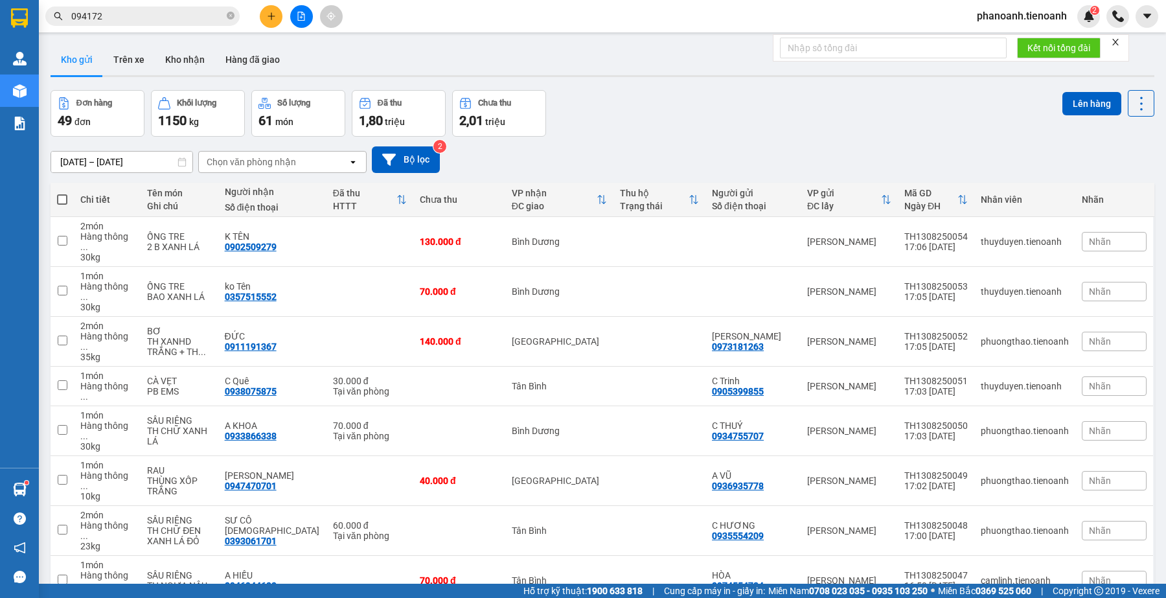
click at [658, 101] on div "Đơn hàng 49 đơn Khối lượng 1150 kg Số lượng 61 món Đã thu 1,80 triệu Chưa thu 2…" at bounding box center [603, 113] width 1104 height 47
click at [279, 14] on button at bounding box center [271, 16] width 23 height 23
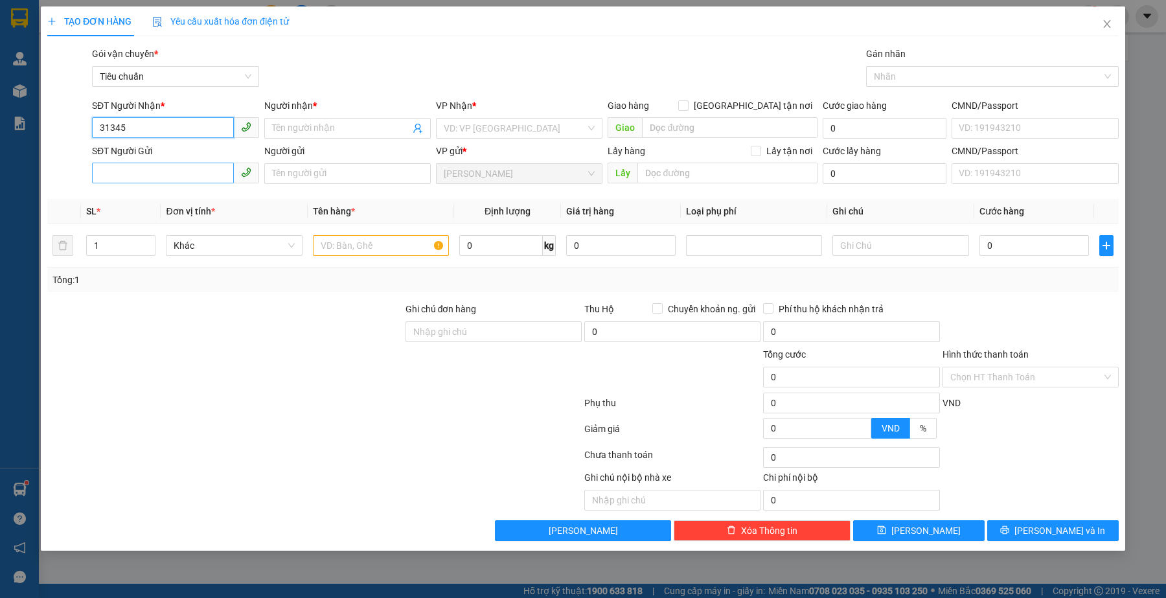
type input "31345"
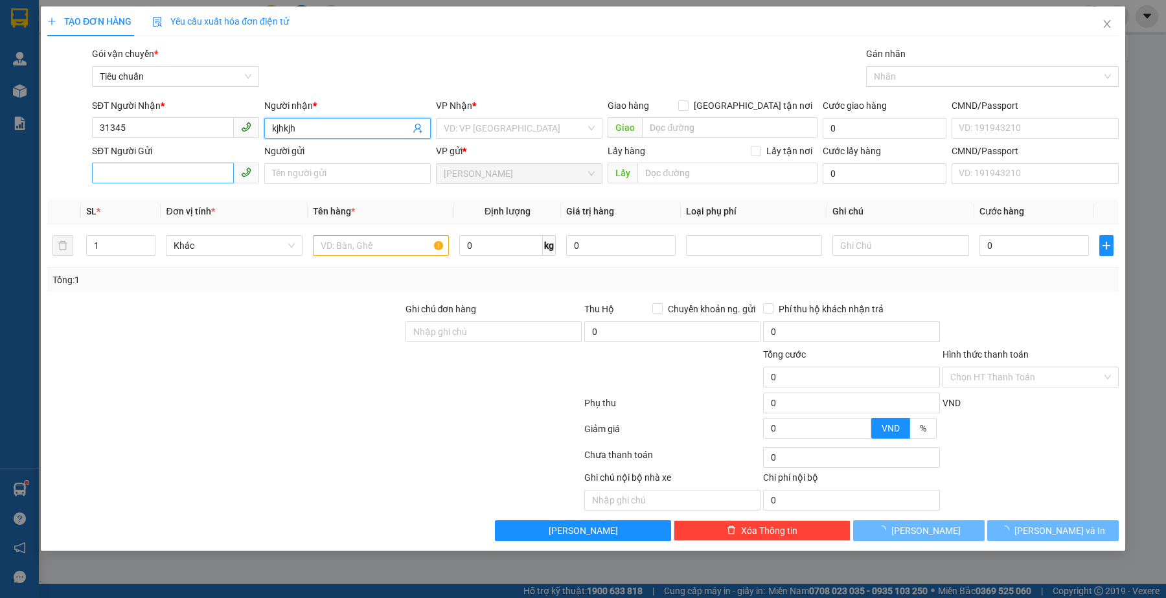
type input "kjhkjh"
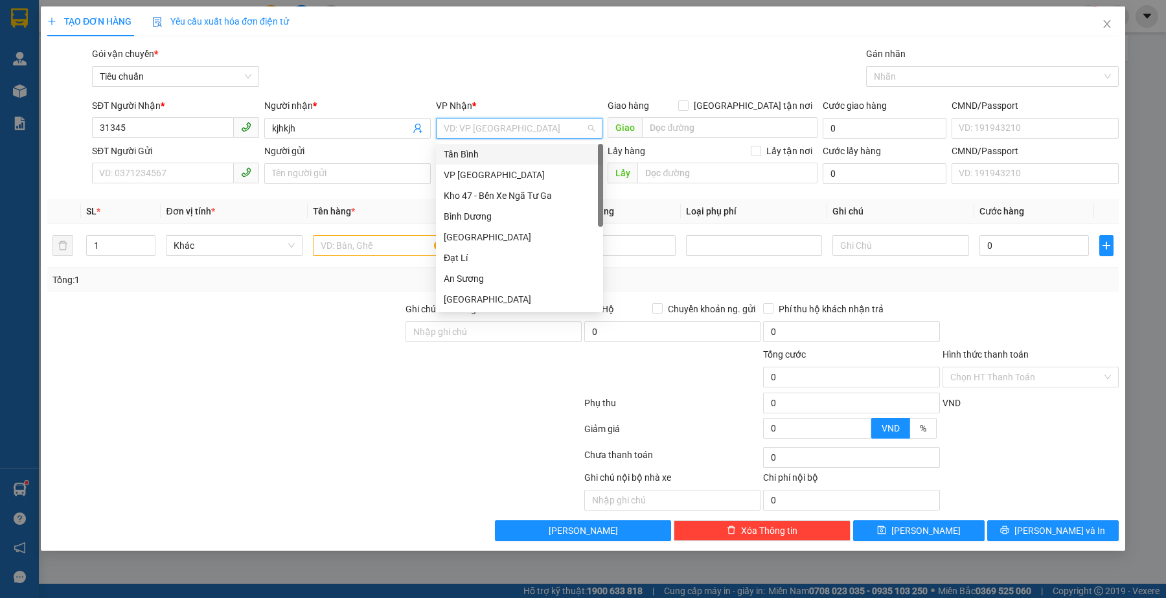
click at [468, 149] on div "Tân Bình" at bounding box center [520, 154] width 152 height 14
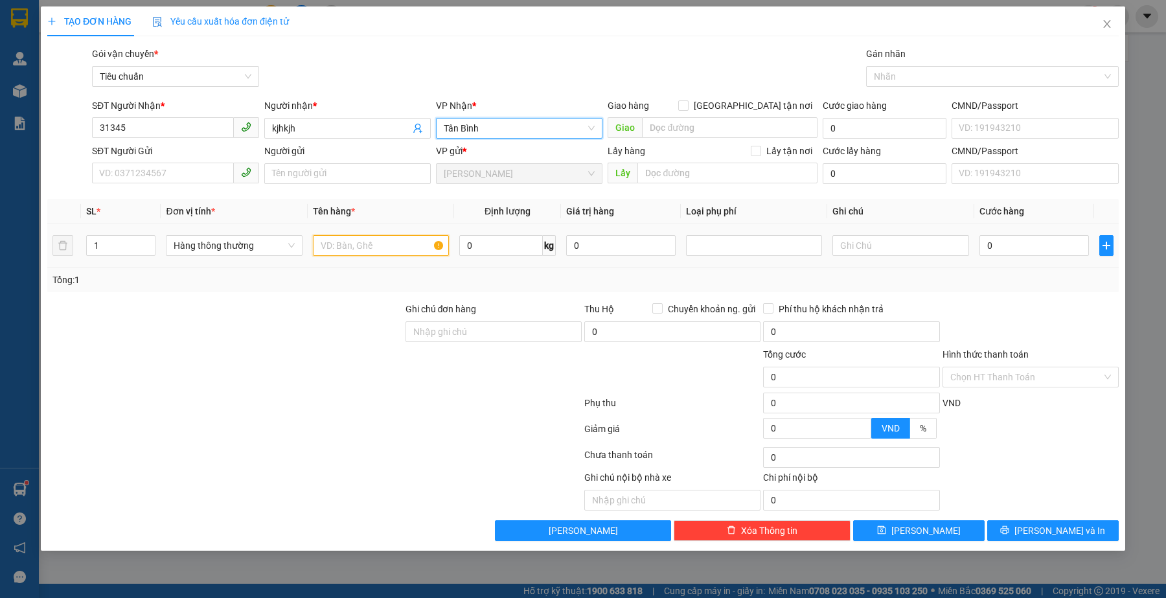
click at [363, 238] on input "text" at bounding box center [381, 245] width 136 height 21
type input "kjhkjh"
type input "12"
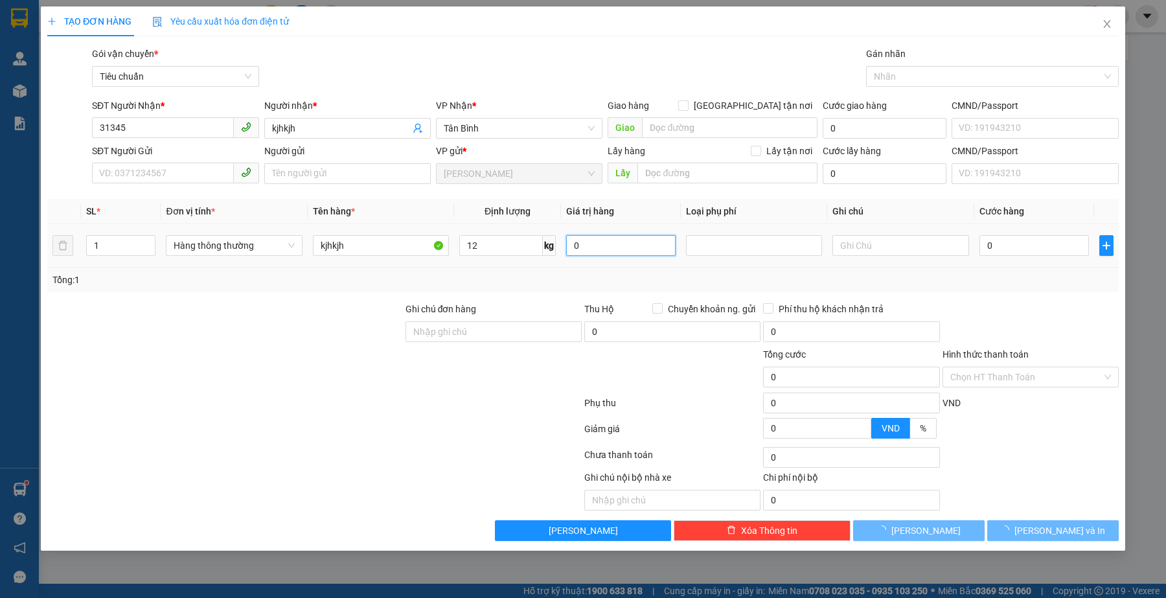
type input "50.000"
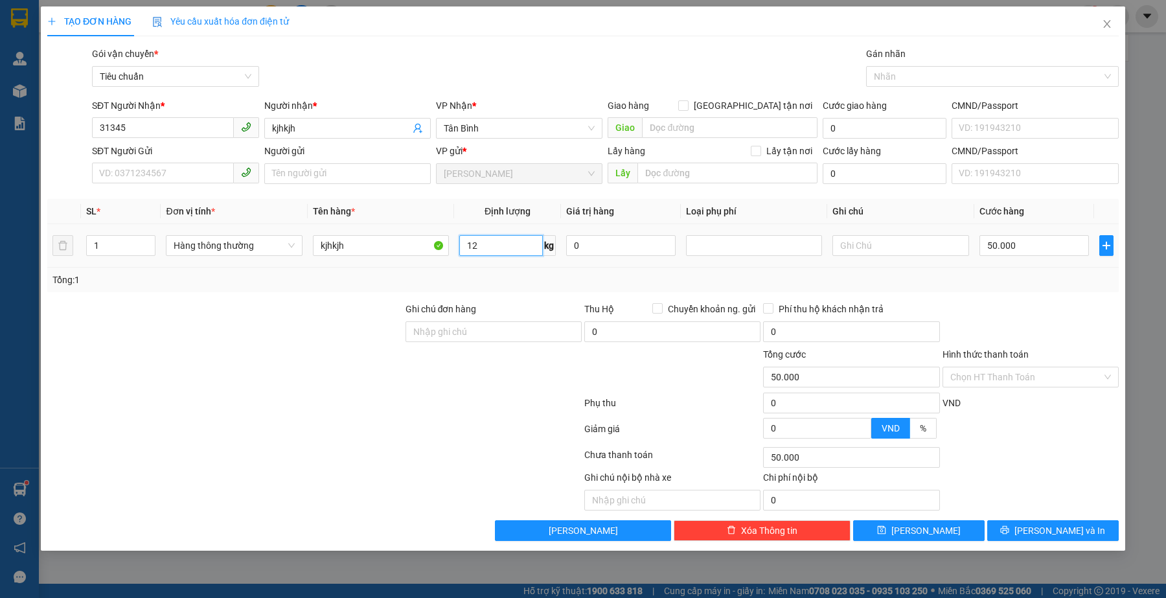
click at [497, 248] on input "12" at bounding box center [501, 245] width 84 height 21
type input "15"
click at [274, 441] on div at bounding box center [314, 431] width 537 height 26
drag, startPoint x: 1034, startPoint y: 299, endPoint x: 529, endPoint y: 365, distance: 508.8
click at [1032, 300] on div "Transit Pickup Surcharge Ids Transit Deliver Surcharge Ids Transit Deliver Surc…" at bounding box center [582, 294] width 1071 height 494
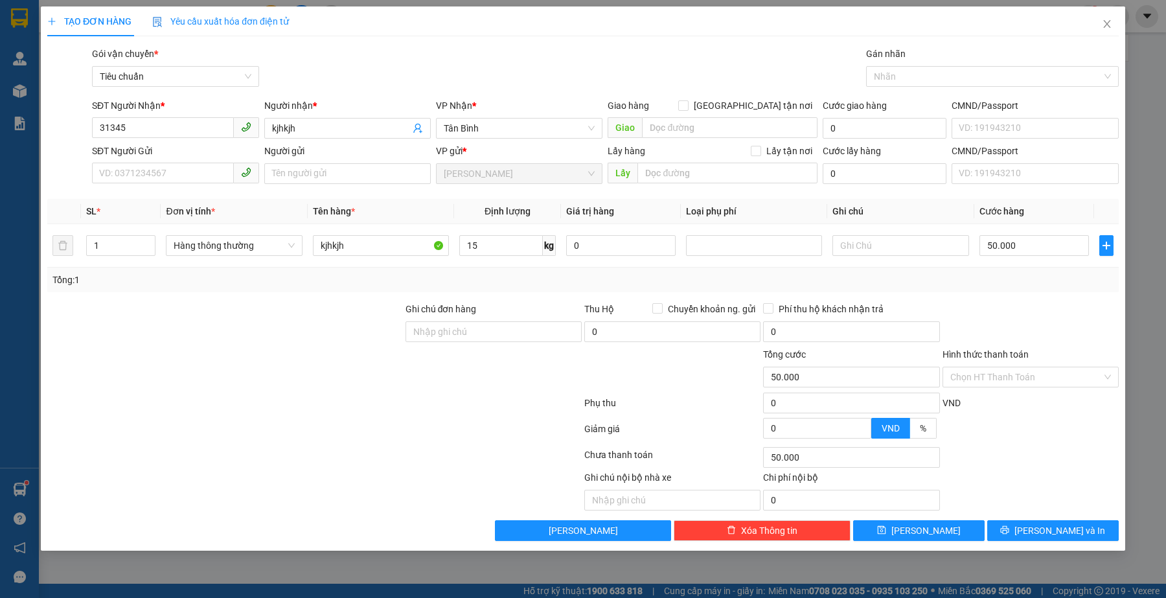
click at [270, 438] on div at bounding box center [314, 431] width 537 height 26
click at [353, 334] on div at bounding box center [225, 324] width 358 height 45
click at [280, 415] on div at bounding box center [314, 406] width 537 height 26
drag, startPoint x: 266, startPoint y: 472, endPoint x: 275, endPoint y: 279, distance: 193.2
click at [266, 467] on div "Transit Pickup Surcharge Ids Transit Deliver Surcharge Ids Transit Deliver Surc…" at bounding box center [582, 294] width 1071 height 494
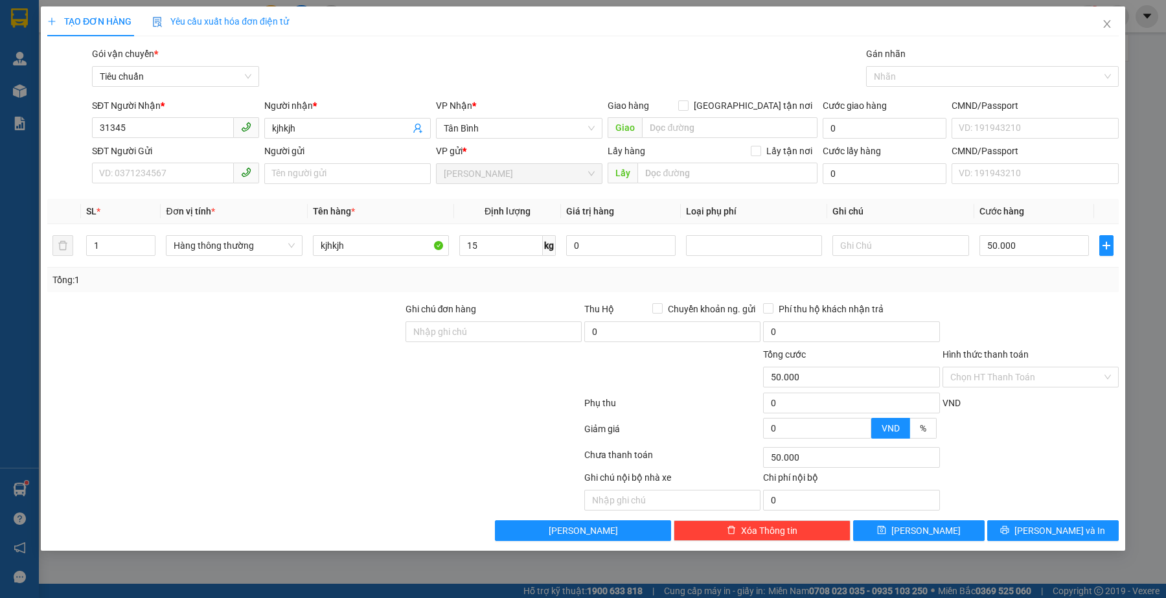
click at [328, 389] on div at bounding box center [225, 369] width 358 height 45
click at [339, 444] on div at bounding box center [314, 431] width 537 height 26
click at [439, 398] on div at bounding box center [314, 406] width 537 height 26
click at [199, 444] on div at bounding box center [314, 431] width 537 height 26
click at [323, 472] on div at bounding box center [202, 490] width 313 height 40
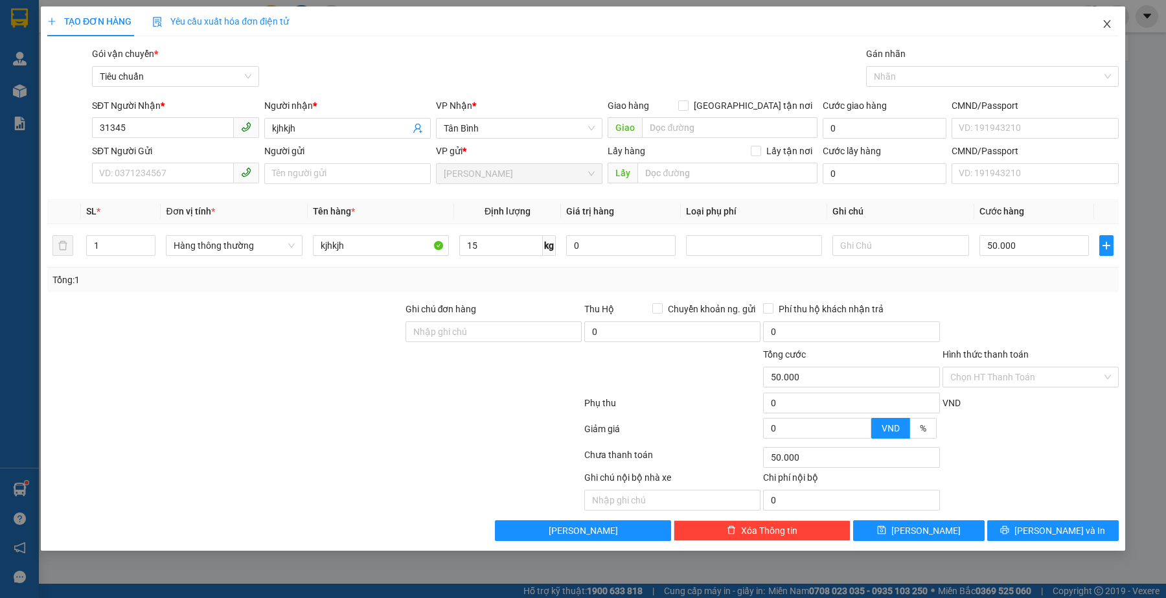
click at [1110, 24] on icon "close" at bounding box center [1107, 24] width 10 height 10
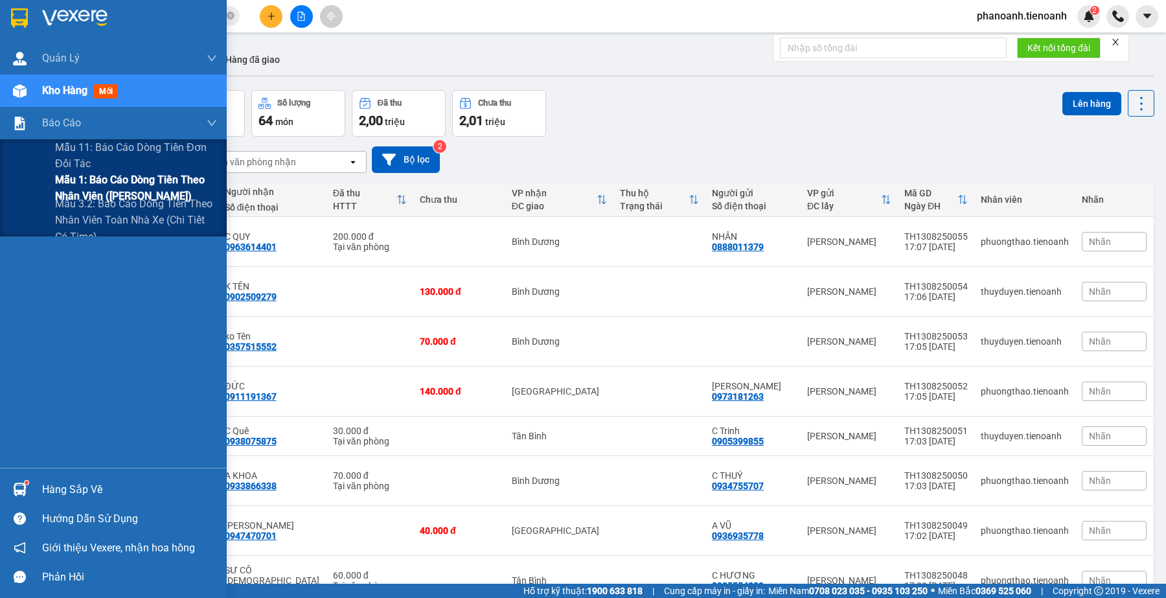
click at [118, 174] on span "Mẫu 1: Báo cáo dòng tiền theo nhân viên ([PERSON_NAME])" at bounding box center [136, 188] width 162 height 32
